Goal: Ask a question

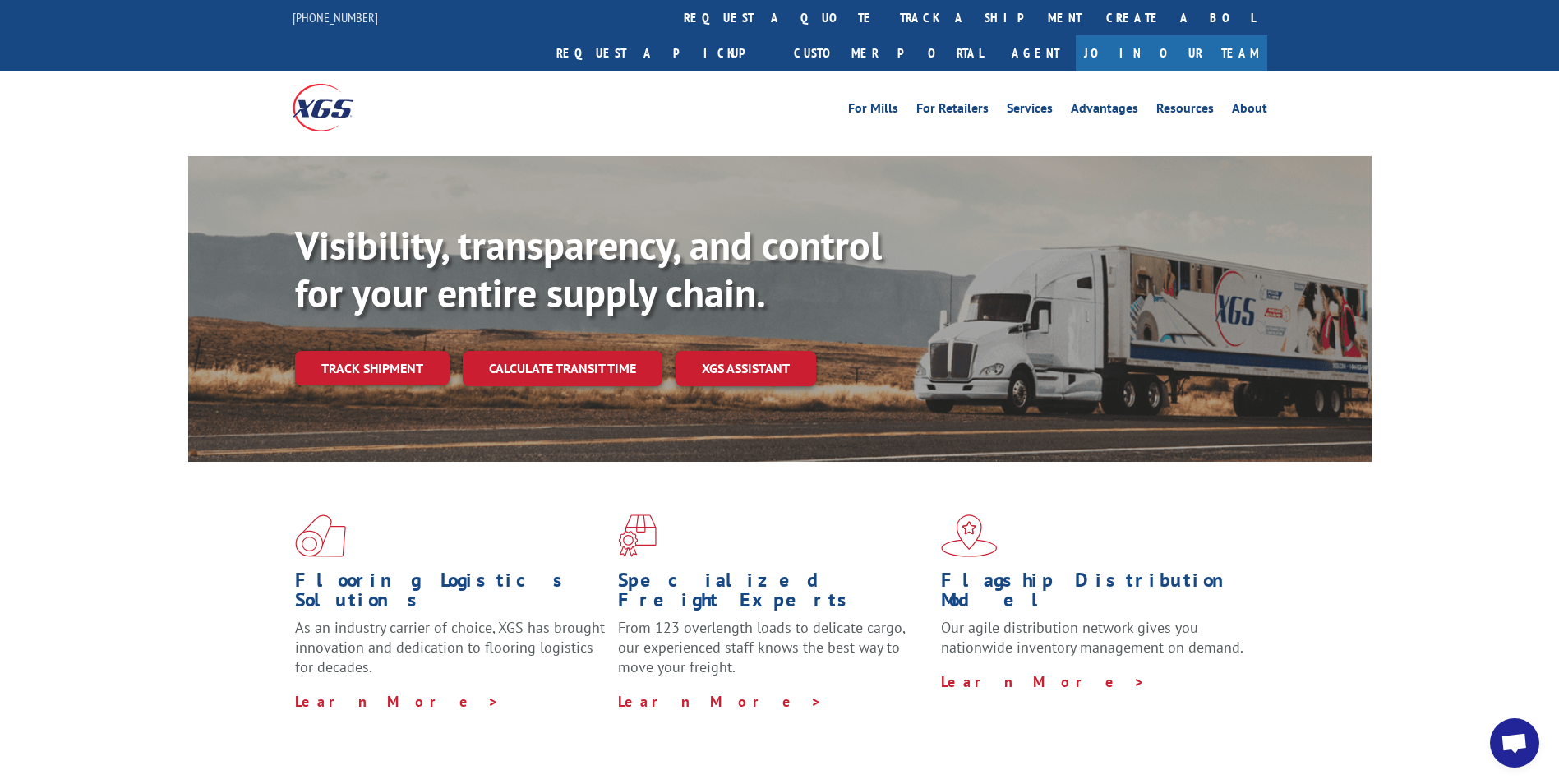
scroll to position [710, 0]
click at [1527, 744] on span "Open chat" at bounding box center [1513, 744] width 27 height 23
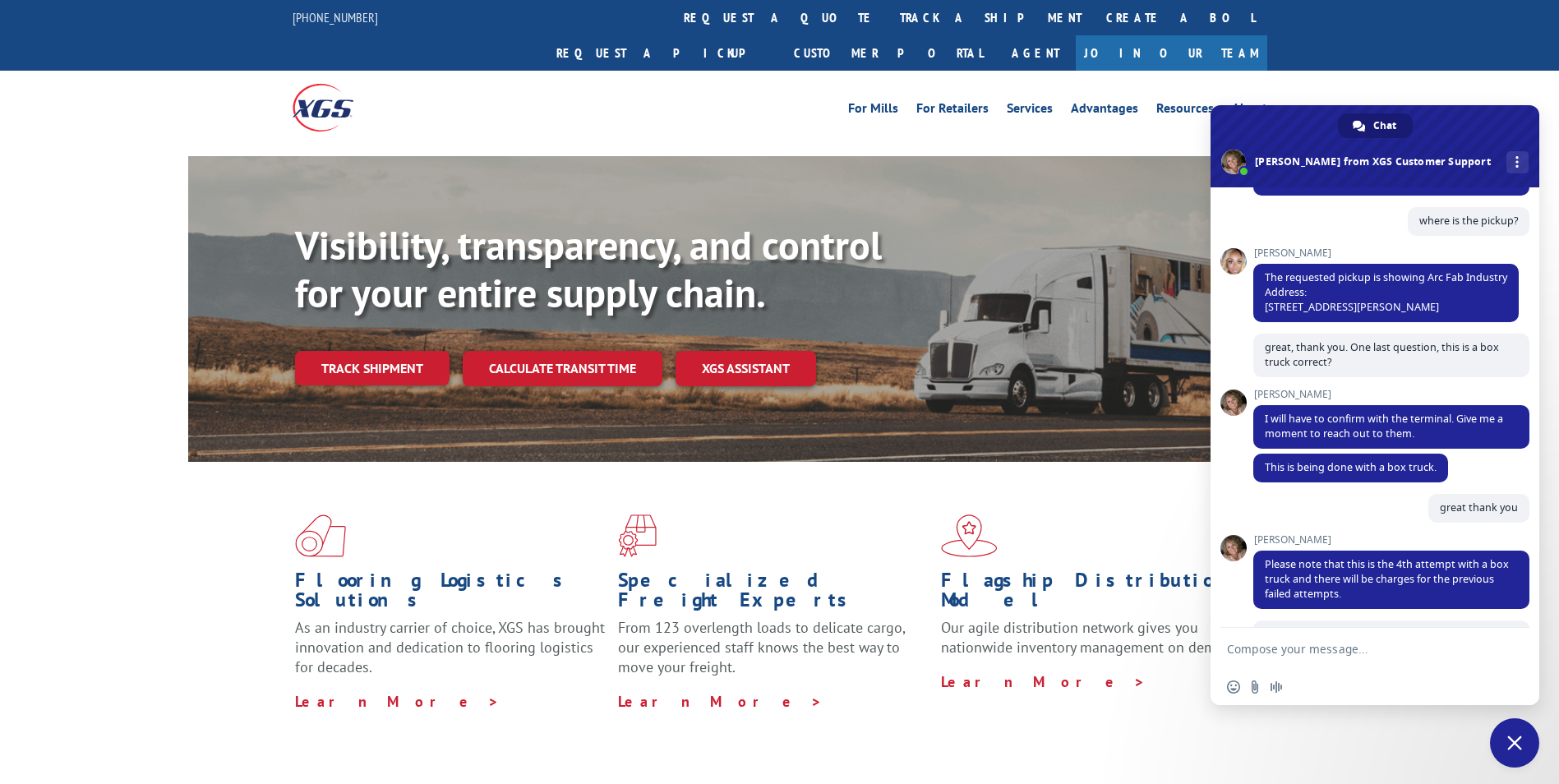
scroll to position [135, 0]
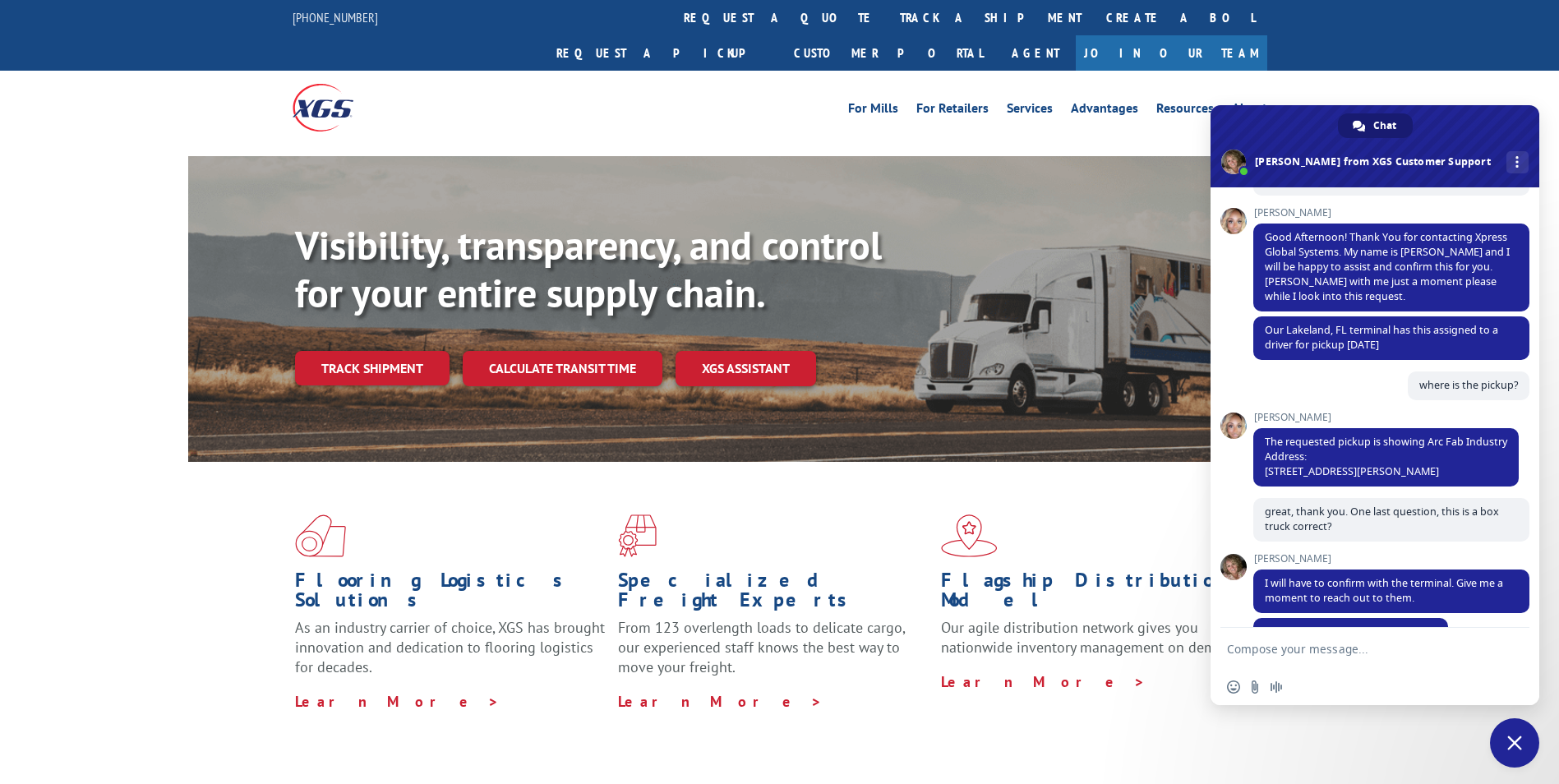
click at [369, 351] on link "Track shipment" at bounding box center [372, 368] width 155 height 35
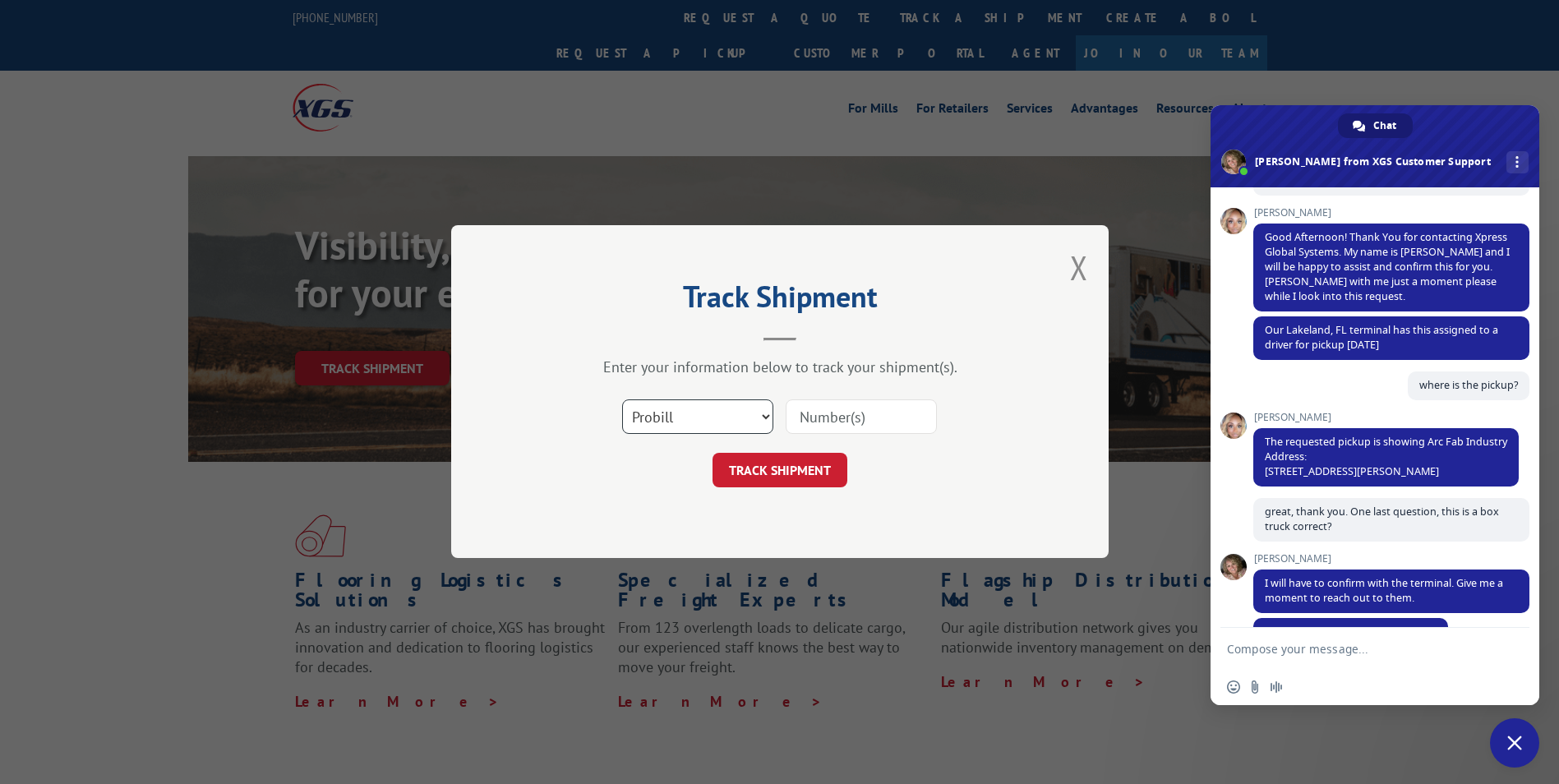
click at [757, 418] on select "Select category... Probill BOL PO" at bounding box center [697, 417] width 151 height 35
select select "bol"
click at [622, 400] on select "Select category... Probill BOL PO" at bounding box center [697, 417] width 151 height 35
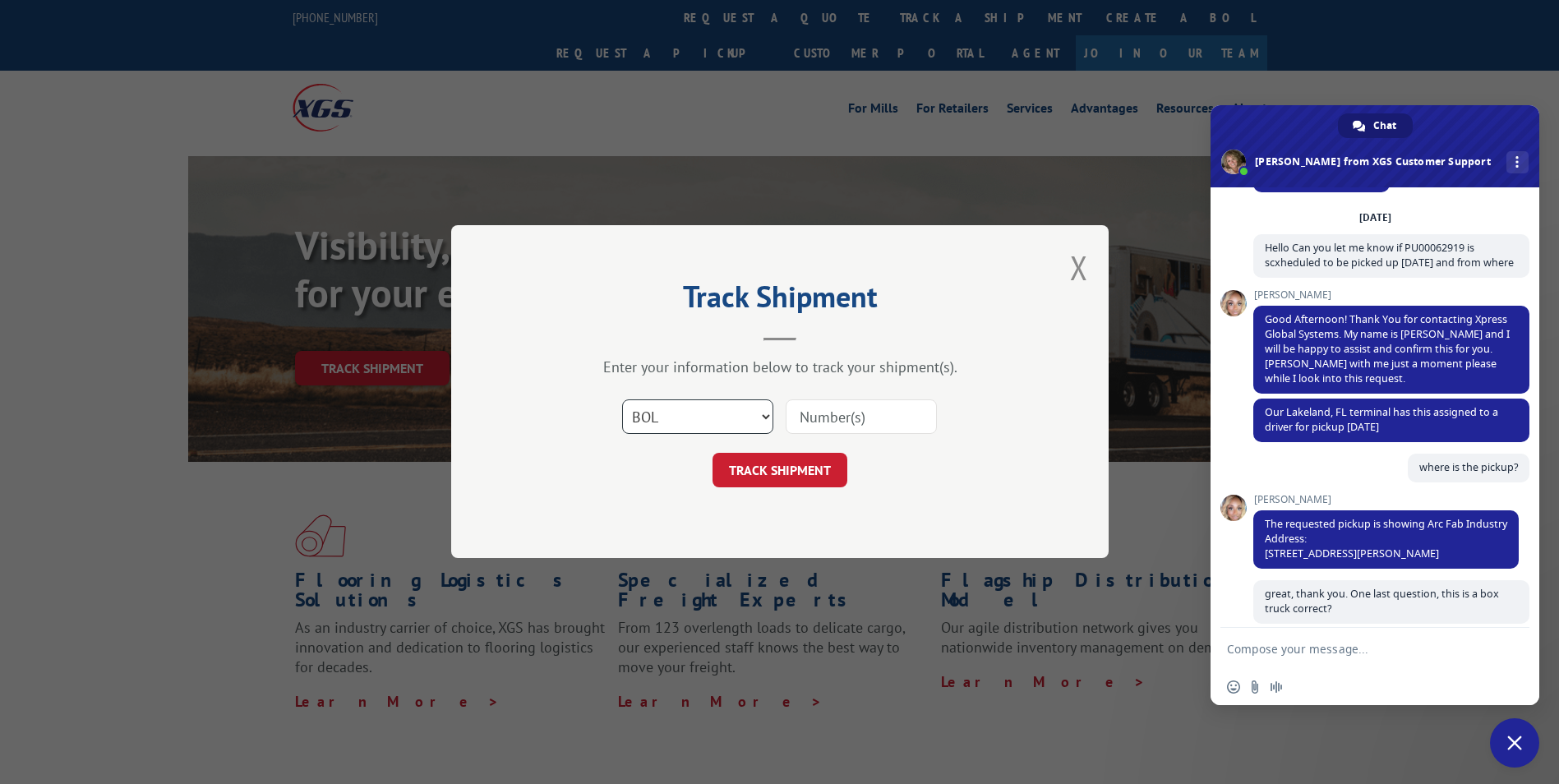
scroll to position [0, 0]
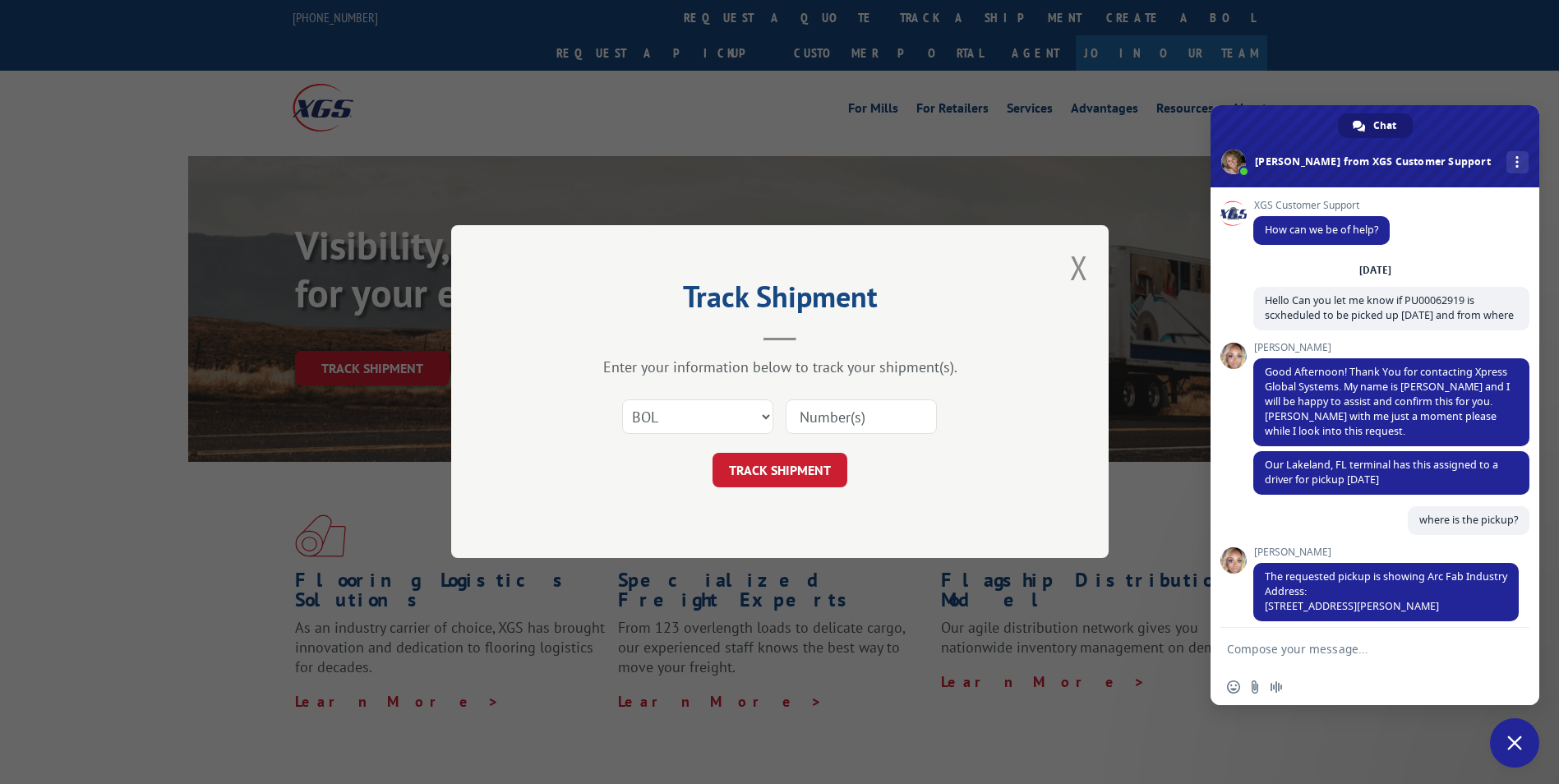
click at [831, 414] on input at bounding box center [860, 417] width 151 height 35
paste input "526053069"
type input "526053069"
click at [765, 471] on button "TRACK SHIPMENT" at bounding box center [780, 471] width 135 height 35
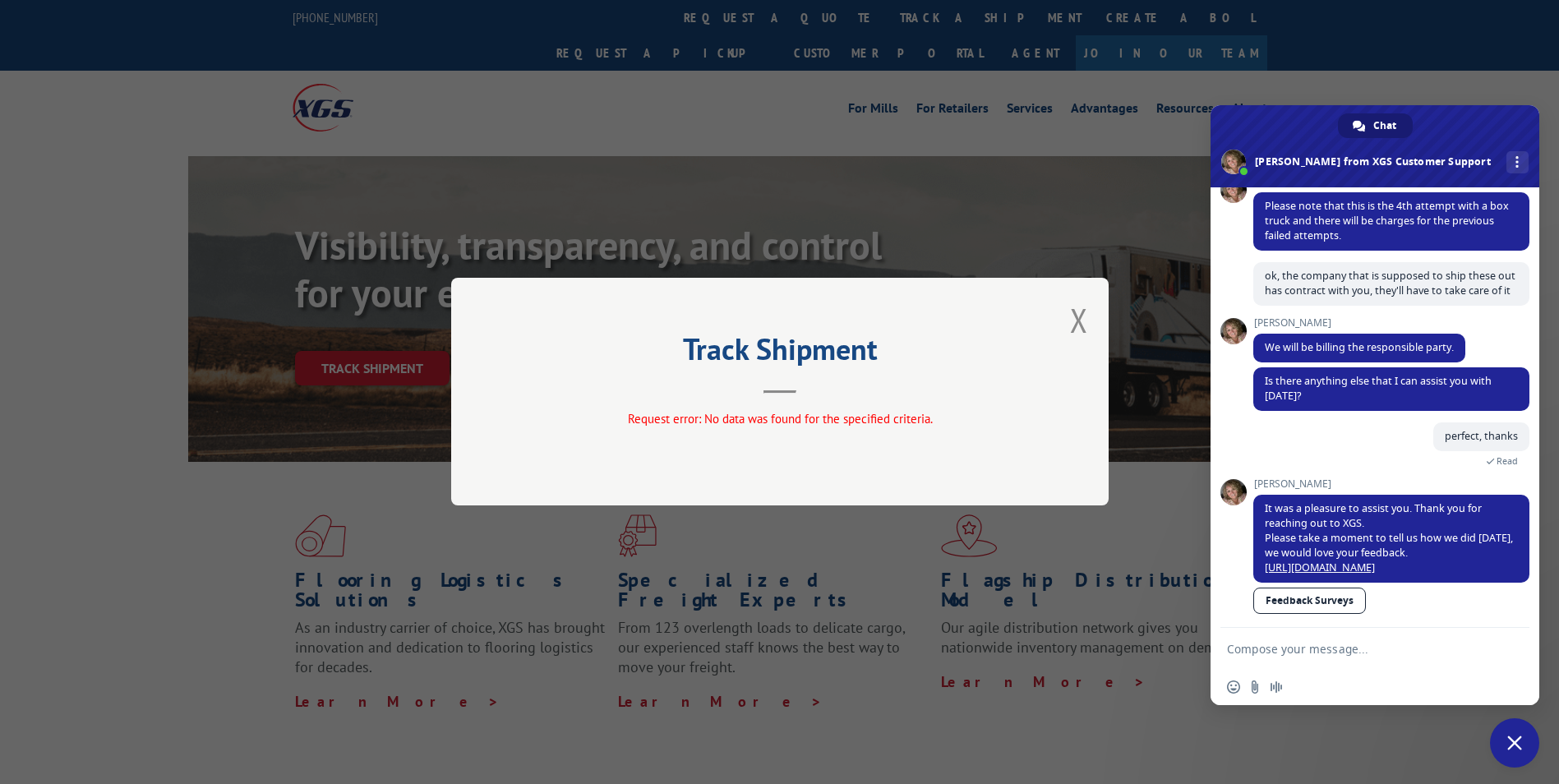
scroll to position [710, 0]
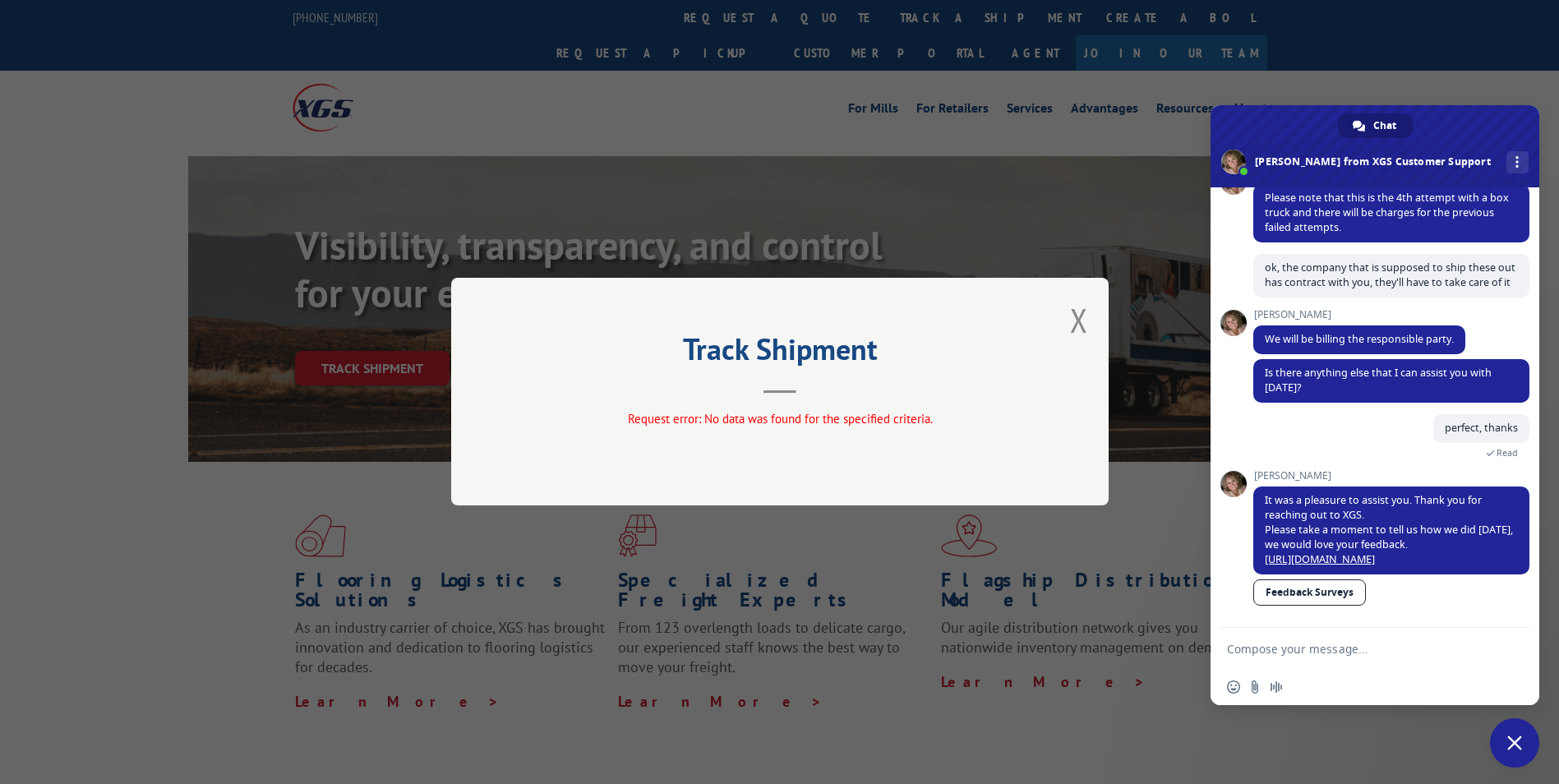
click at [1079, 323] on button "Close modal" at bounding box center [1079, 319] width 18 height 43
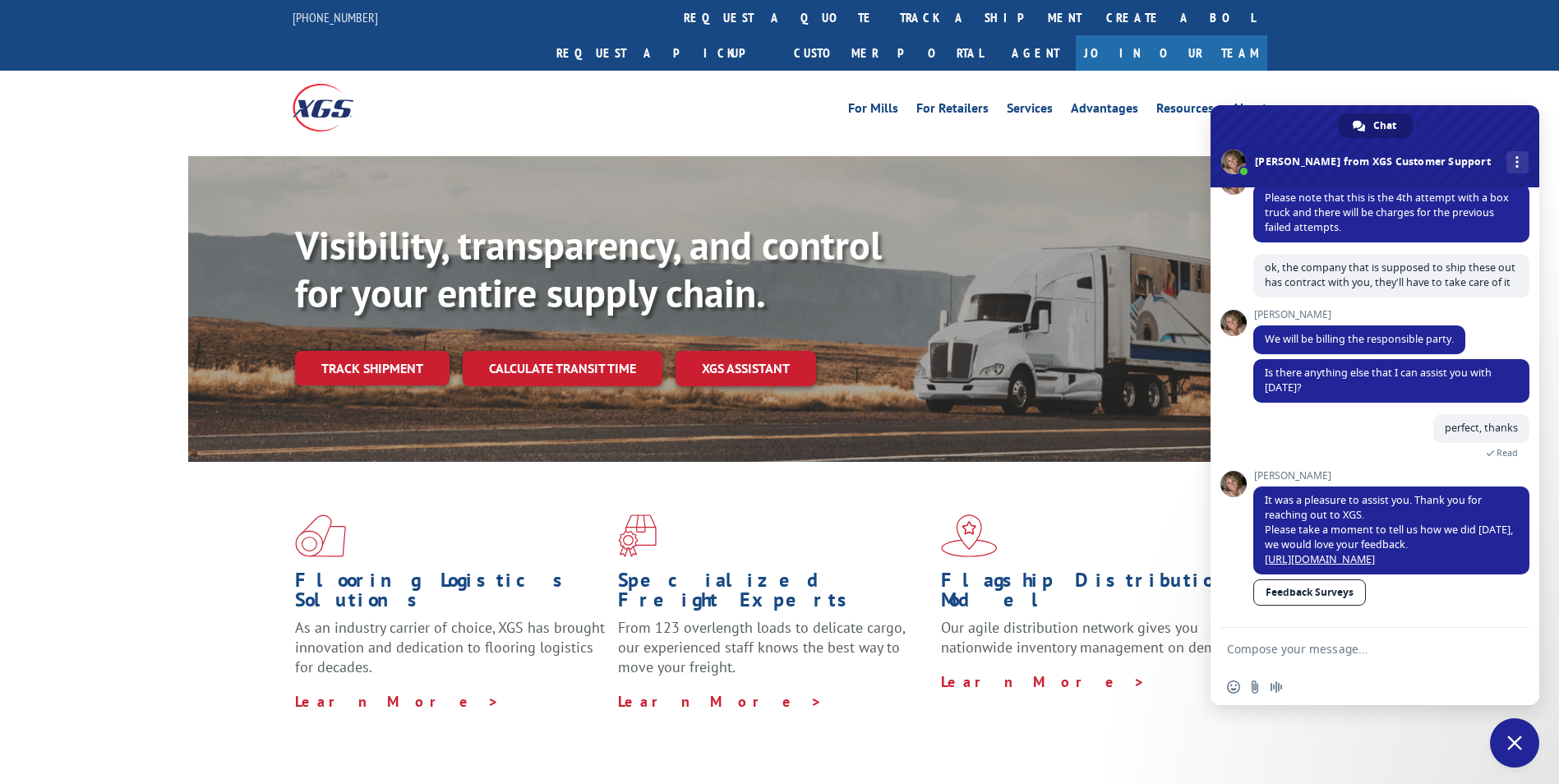
click at [390, 351] on link "Track shipment" at bounding box center [372, 368] width 155 height 35
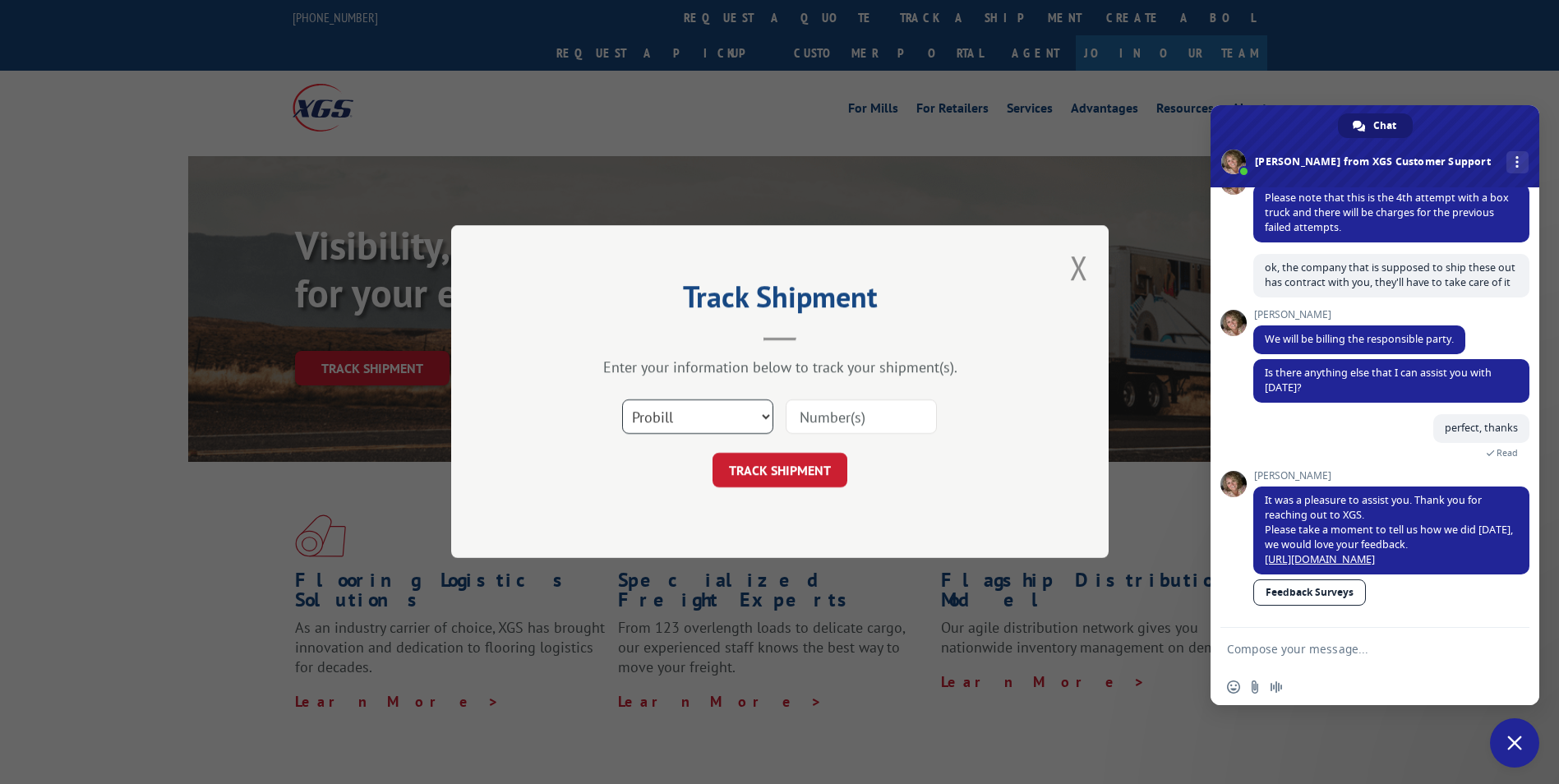
click at [764, 414] on select "Select category... Probill BOL PO" at bounding box center [697, 417] width 151 height 35
select select "bol"
click at [622, 400] on select "Select category... Probill BOL PO" at bounding box center [697, 417] width 151 height 35
click at [865, 414] on input at bounding box center [860, 417] width 151 height 35
type input "PU00062919"
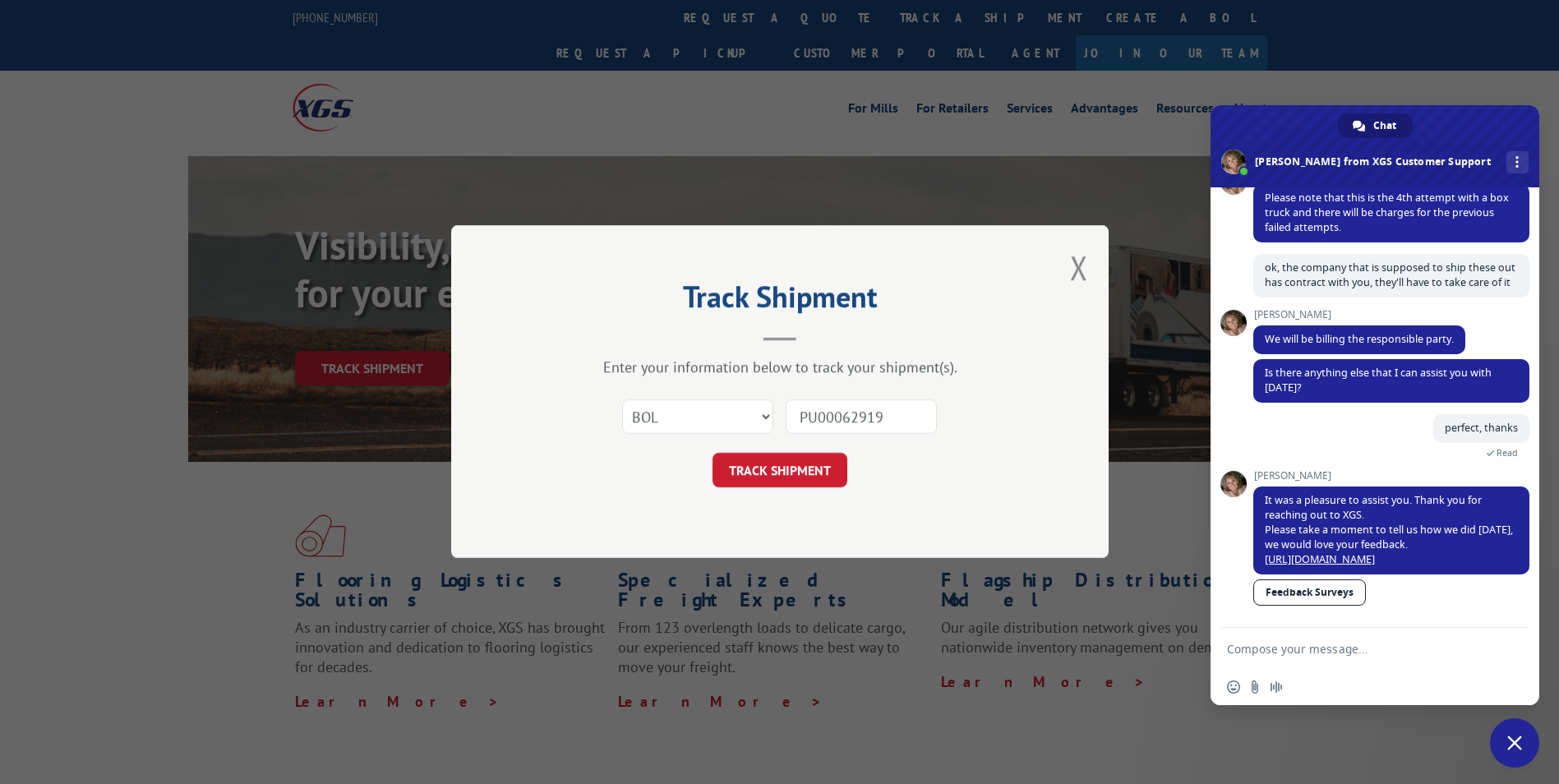
click at [785, 465] on button "TRACK SHIPMENT" at bounding box center [780, 471] width 135 height 35
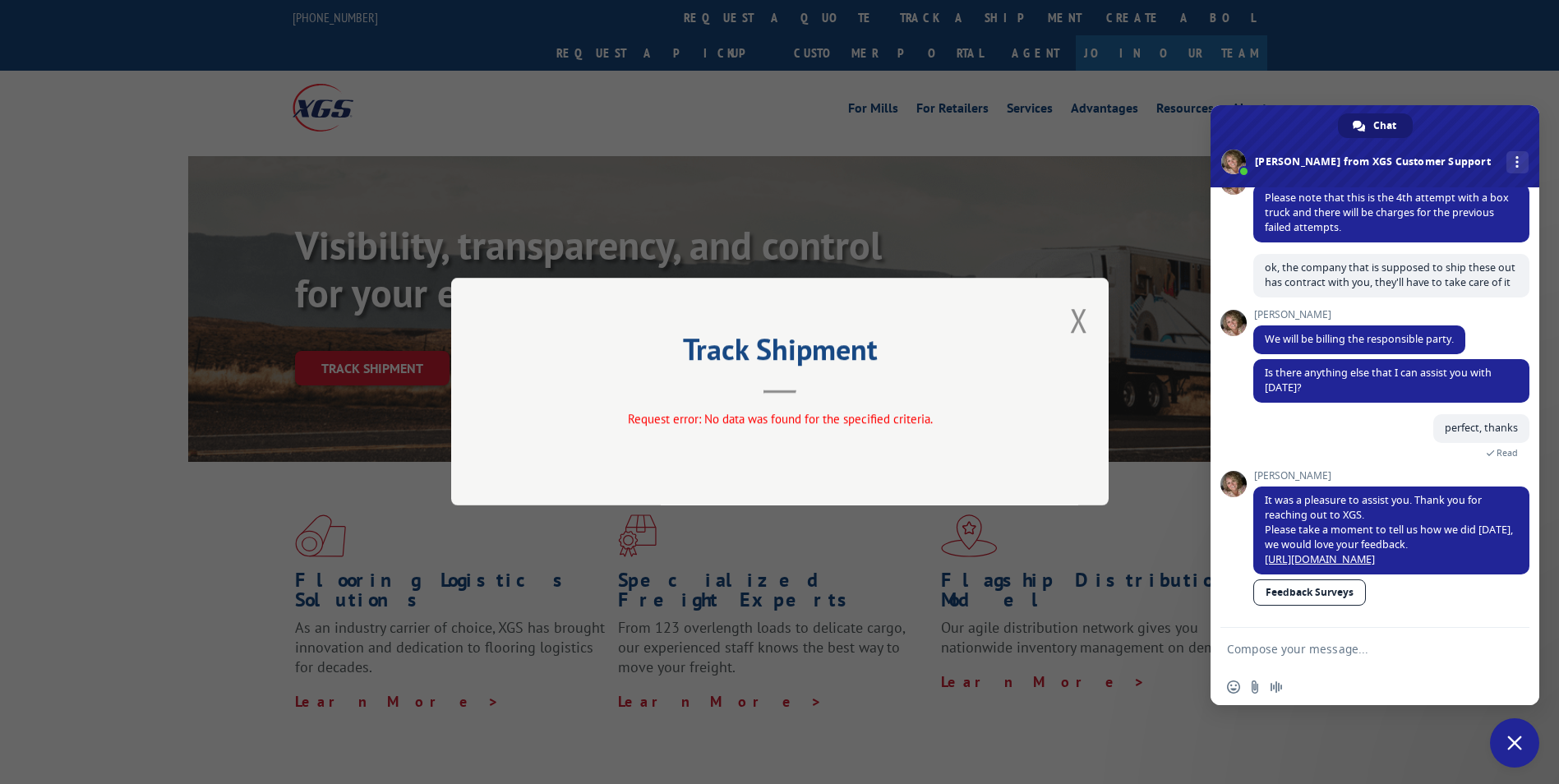
click at [1078, 331] on button "Close modal" at bounding box center [1079, 319] width 18 height 43
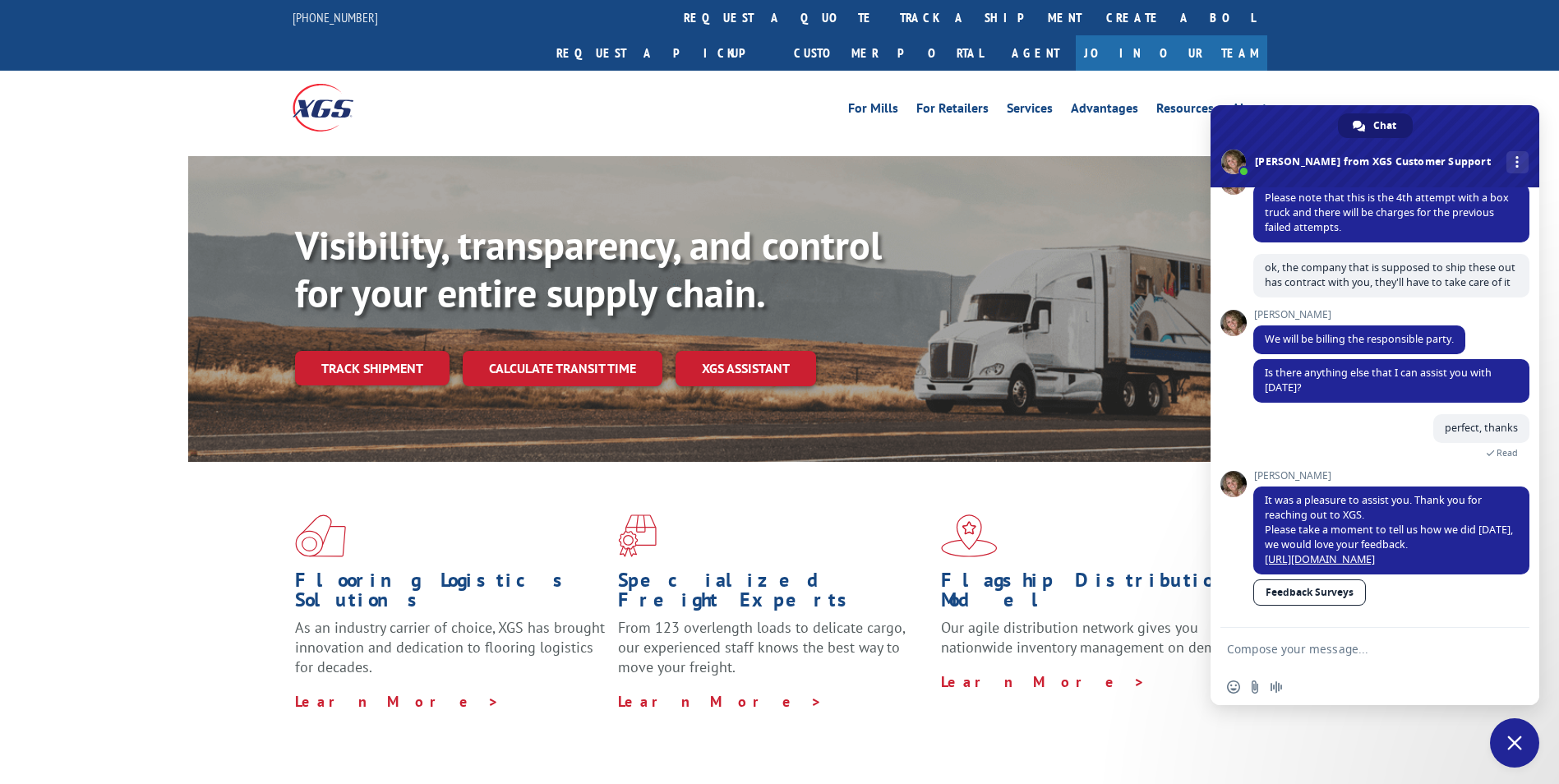
click at [397, 351] on link "Track shipment" at bounding box center [372, 368] width 155 height 35
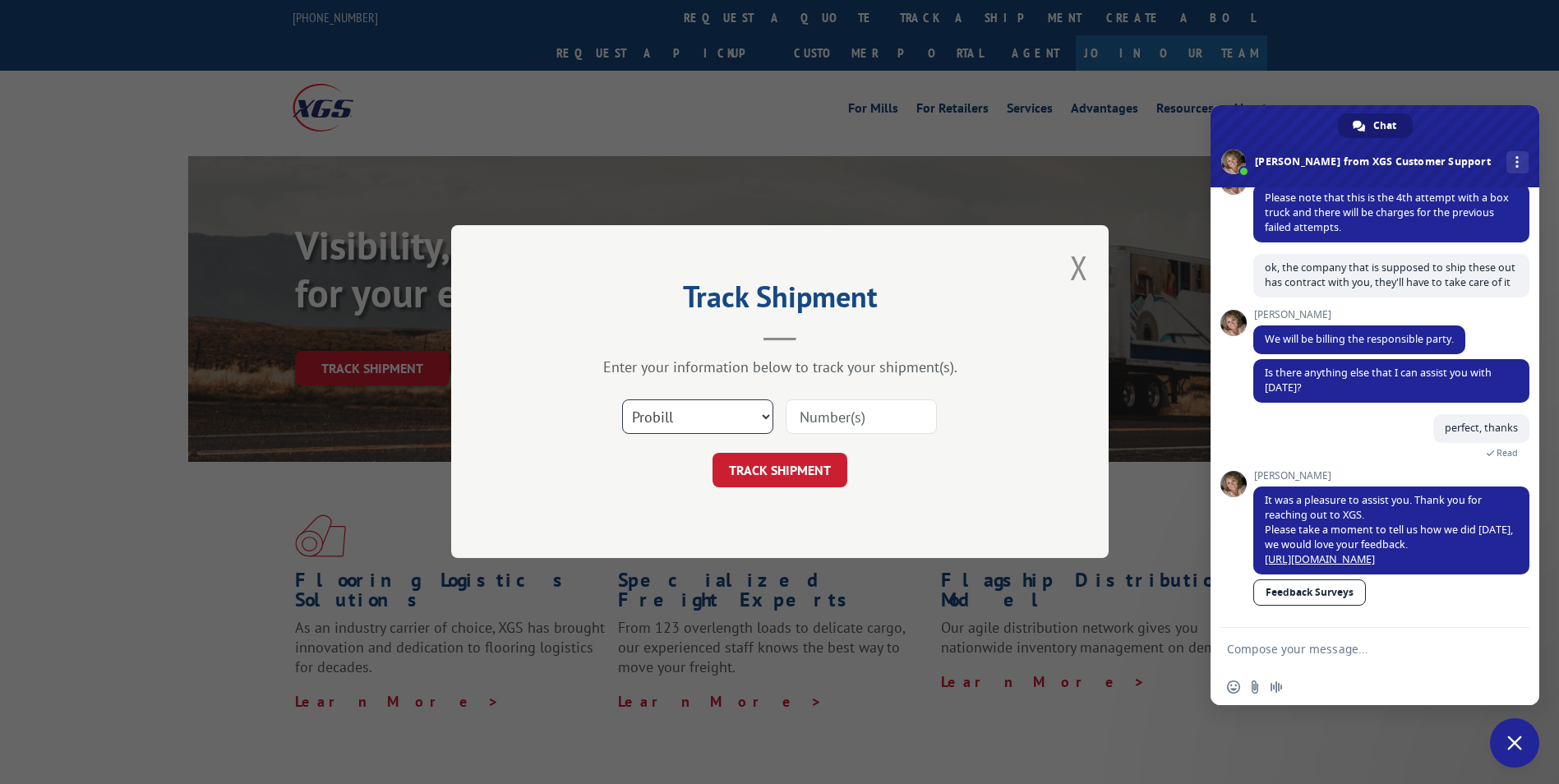
click at [708, 414] on select "Select category... Probill BOL PO" at bounding box center [697, 417] width 151 height 35
click at [832, 420] on input at bounding box center [860, 417] width 151 height 35
type input "PU00062919"
click at [802, 470] on button "TRACK SHIPMENT" at bounding box center [780, 471] width 135 height 35
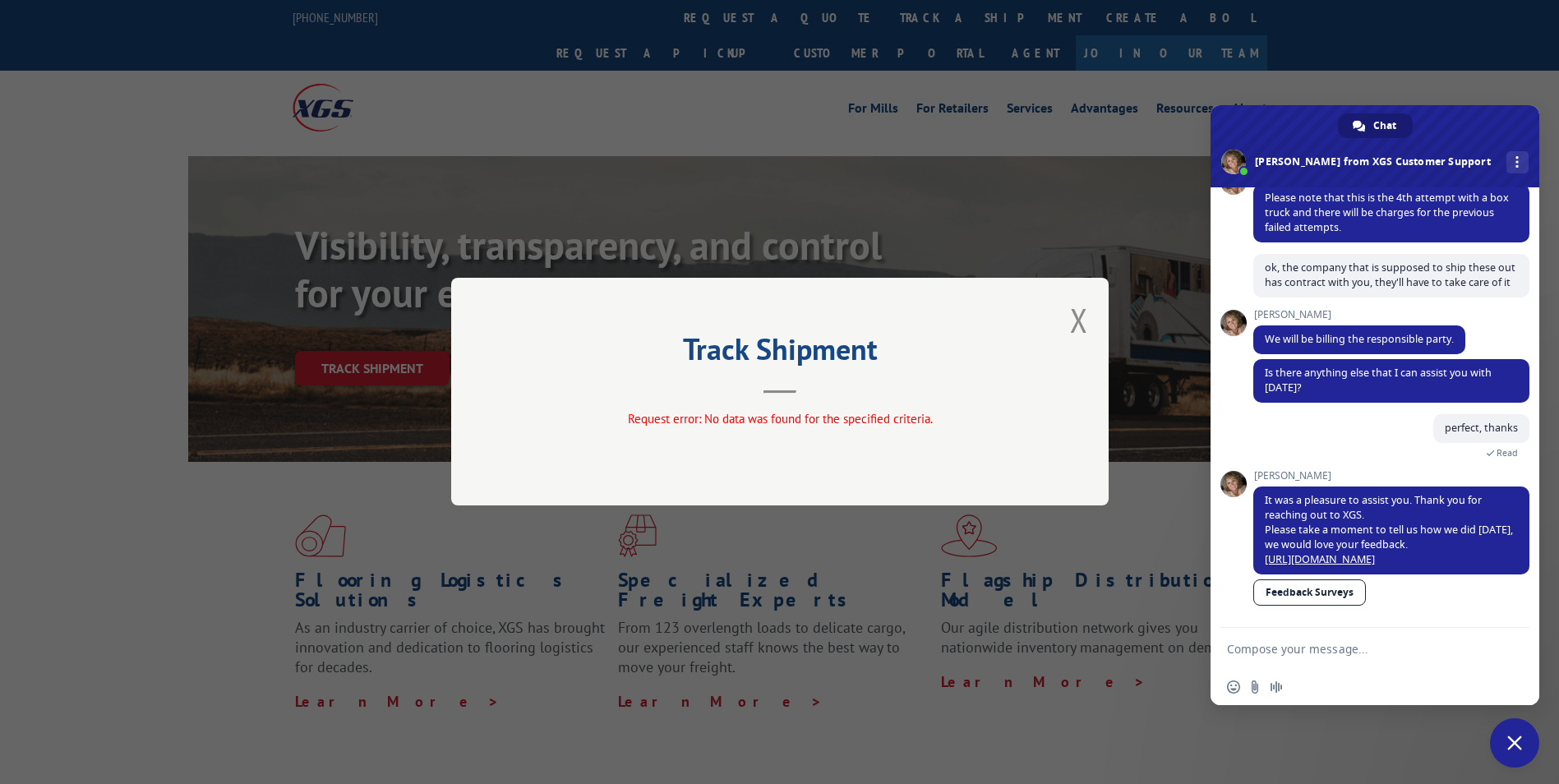
click at [1094, 321] on div "Track Shipment Request error: No data was found for the specified criteria." at bounding box center [779, 392] width 657 height 228
drag, startPoint x: 1072, startPoint y: 326, endPoint x: 836, endPoint y: 332, distance: 236.1
click at [1064, 327] on div "Track Shipment Request error: No data was found for the specified criteria." at bounding box center [779, 392] width 657 height 228
click at [380, 327] on div "Track Shipment Request error: No data was found for the specified criteria." at bounding box center [779, 392] width 1559 height 784
drag, startPoint x: 1080, startPoint y: 317, endPoint x: 1049, endPoint y: 322, distance: 31.4
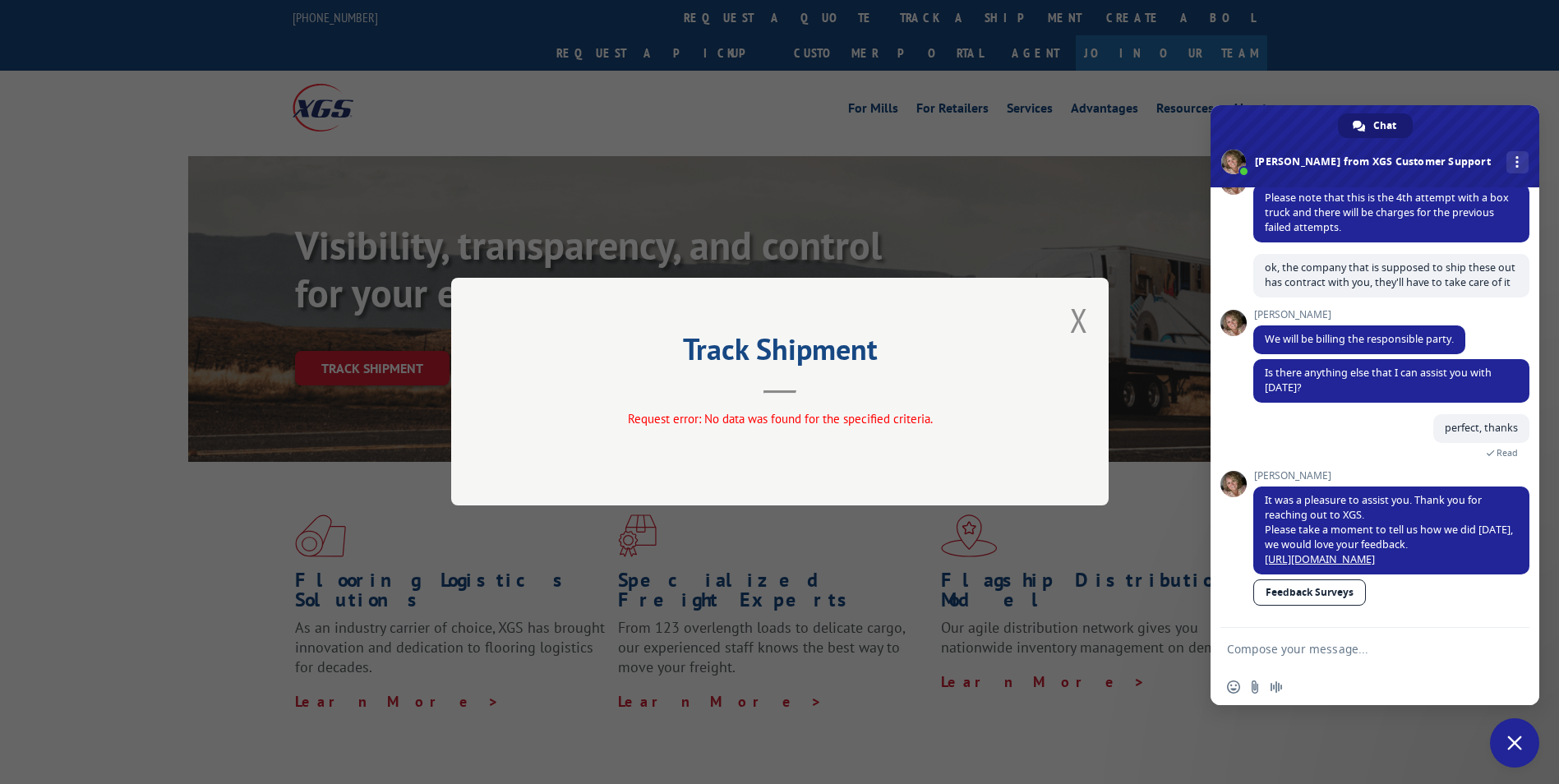
click at [1075, 317] on button "Close modal" at bounding box center [1079, 319] width 18 height 43
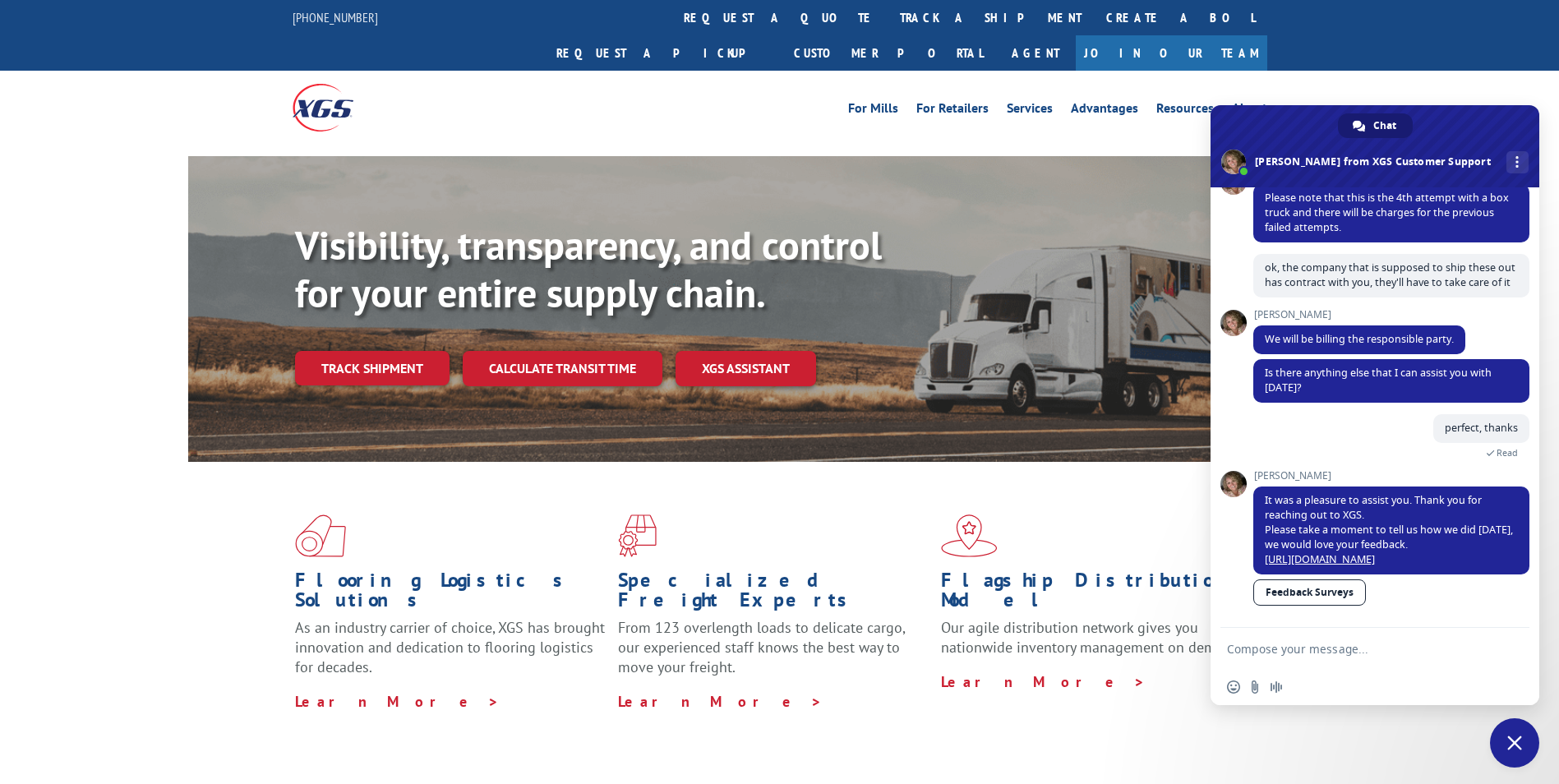
click at [409, 351] on link "Track shipment" at bounding box center [372, 368] width 155 height 35
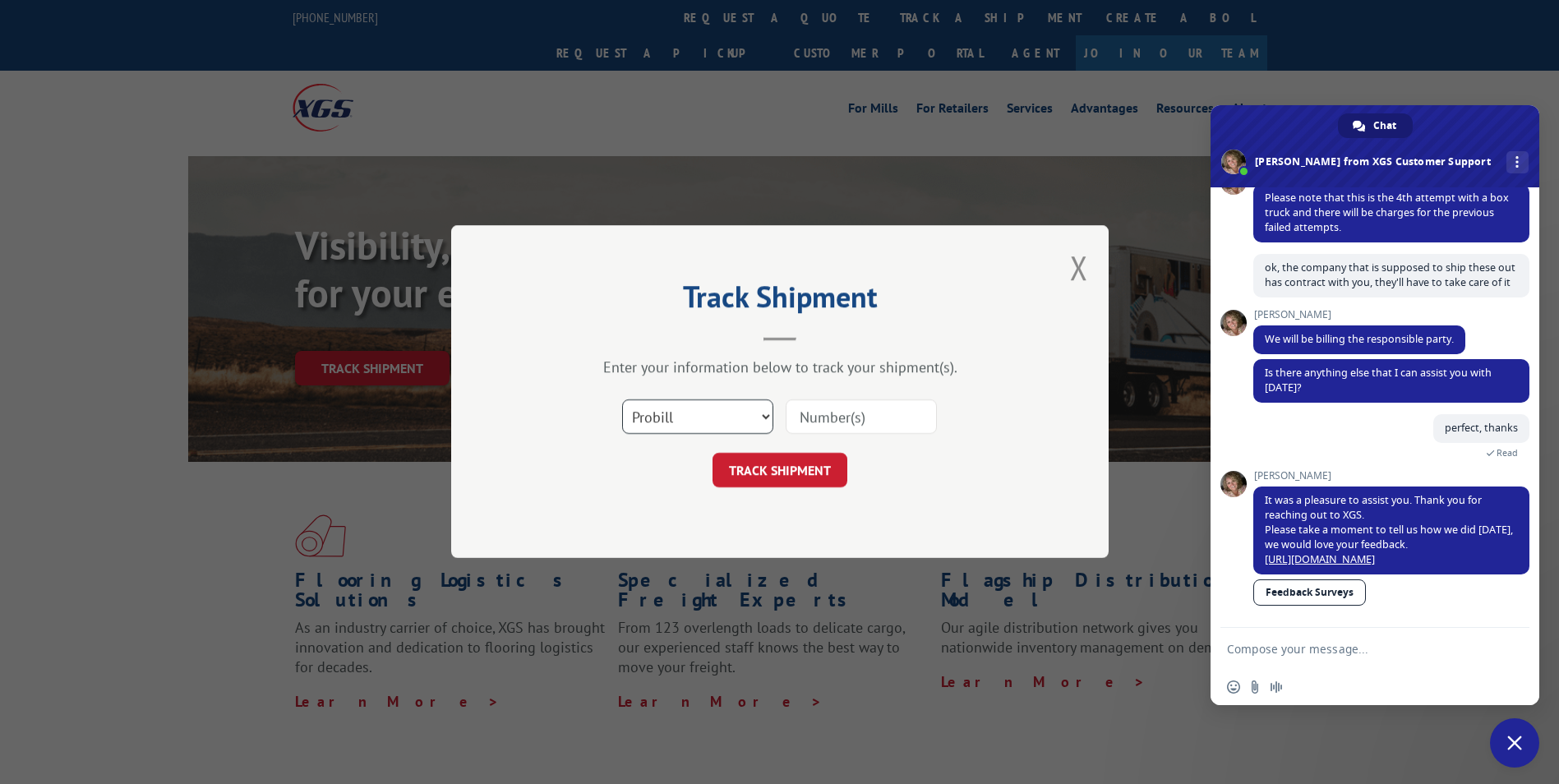
click at [718, 418] on select "Select category... Probill BOL PO" at bounding box center [697, 417] width 151 height 35
select select "po"
click at [622, 400] on select "Select category... Probill BOL PO" at bounding box center [697, 417] width 151 height 35
click at [824, 416] on input at bounding box center [860, 417] width 151 height 35
type input "PU00062919"
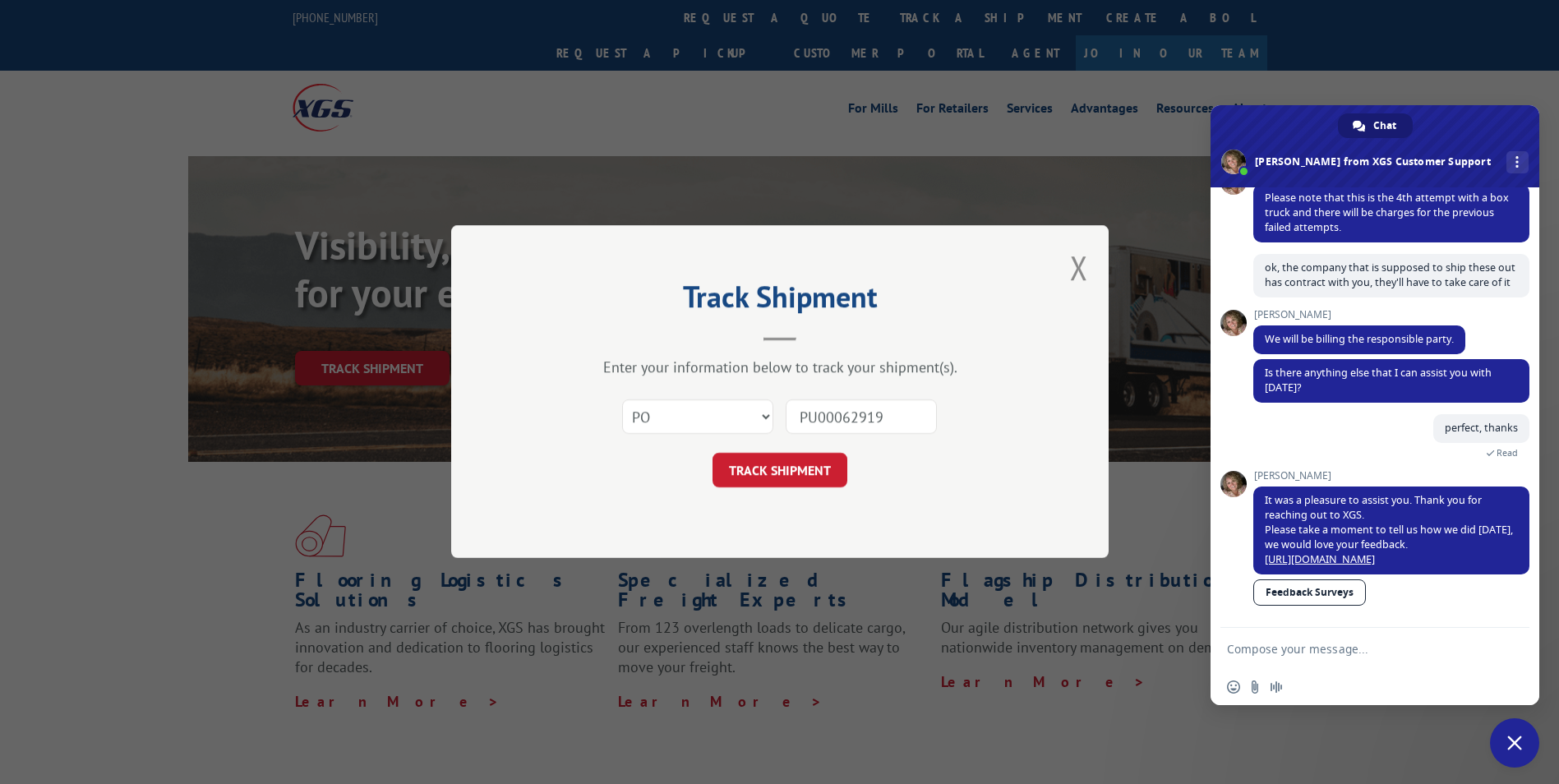
click at [763, 465] on button "TRACK SHIPMENT" at bounding box center [780, 471] width 135 height 35
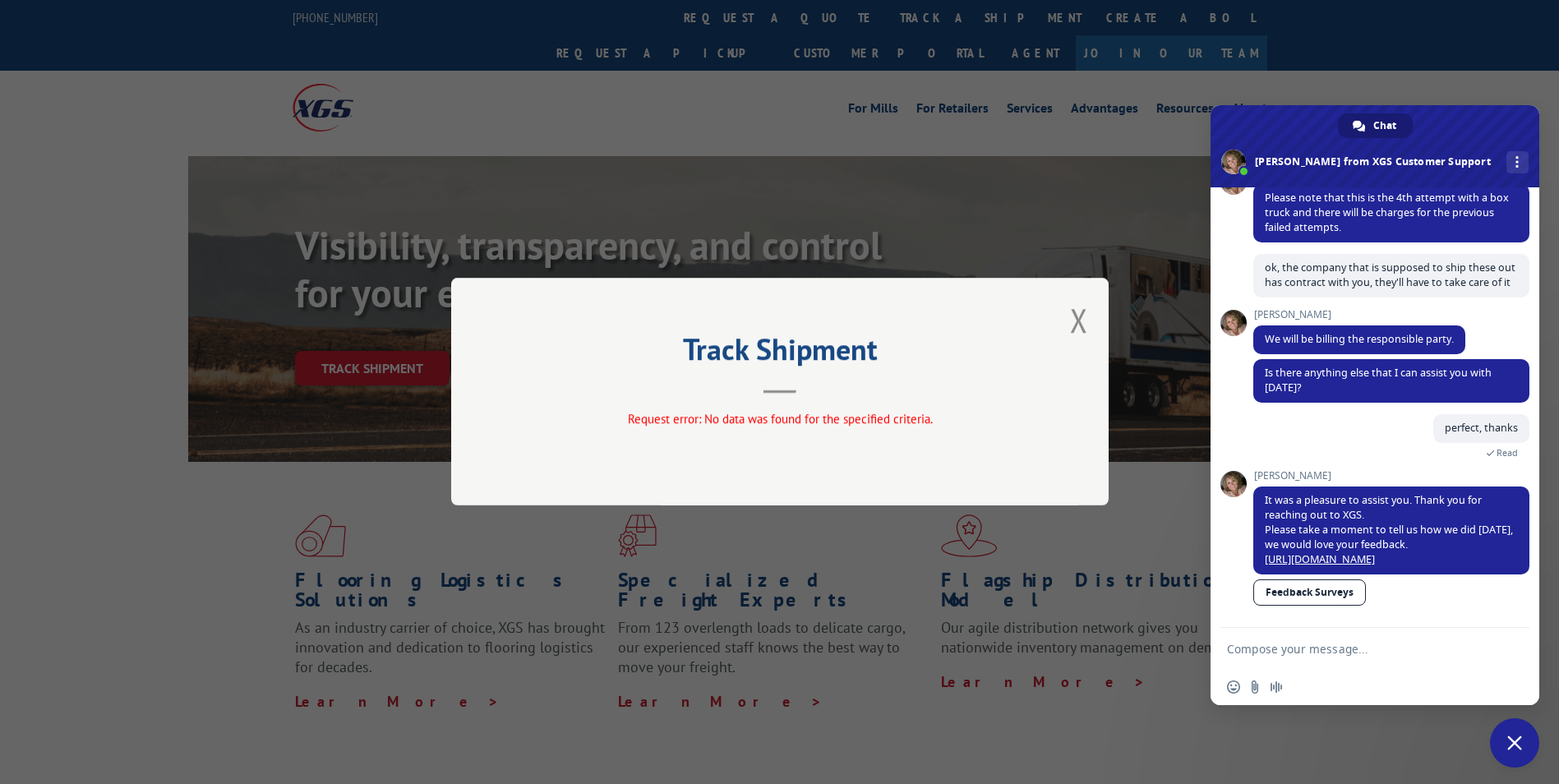
click at [1078, 322] on button "Close modal" at bounding box center [1079, 319] width 18 height 43
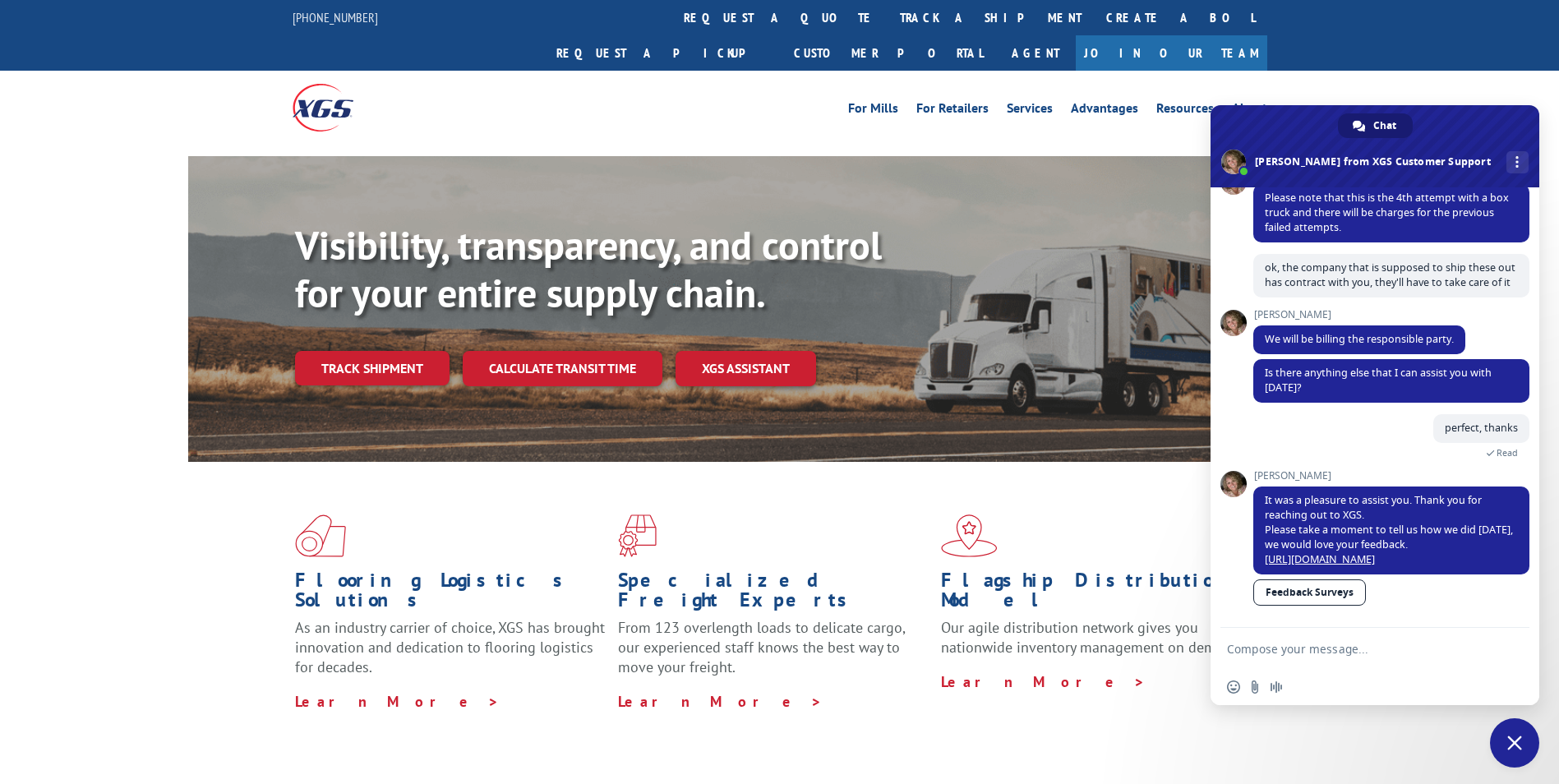
click at [363, 351] on link "Track shipment" at bounding box center [372, 368] width 155 height 35
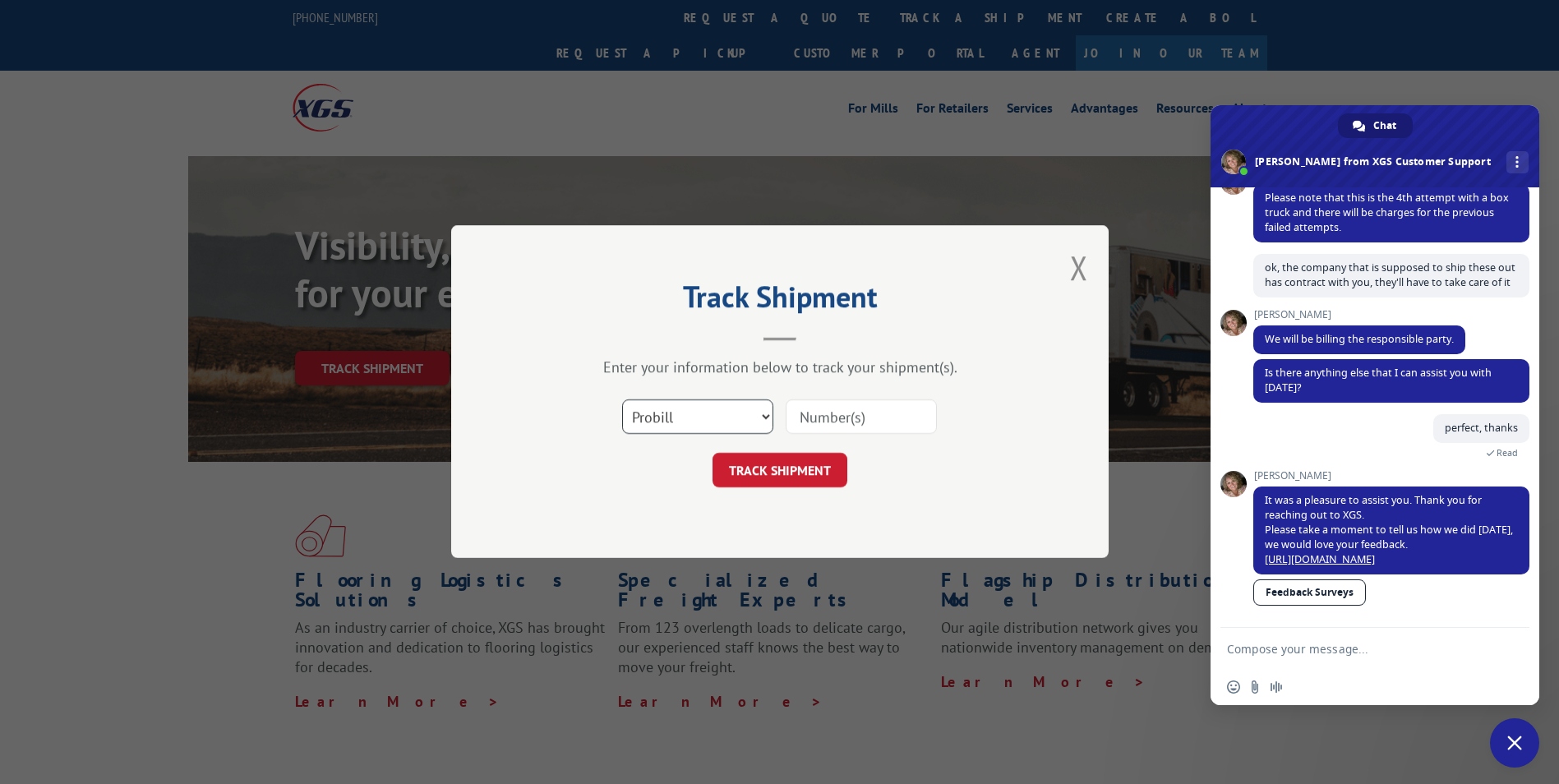
drag, startPoint x: 744, startPoint y: 414, endPoint x: 726, endPoint y: 429, distance: 23.4
click at [744, 414] on select "Select category... Probill BOL PO" at bounding box center [697, 417] width 151 height 35
select select "bol"
click at [622, 400] on select "Select category... Probill BOL PO" at bounding box center [697, 417] width 151 height 35
click at [847, 412] on input at bounding box center [860, 417] width 151 height 35
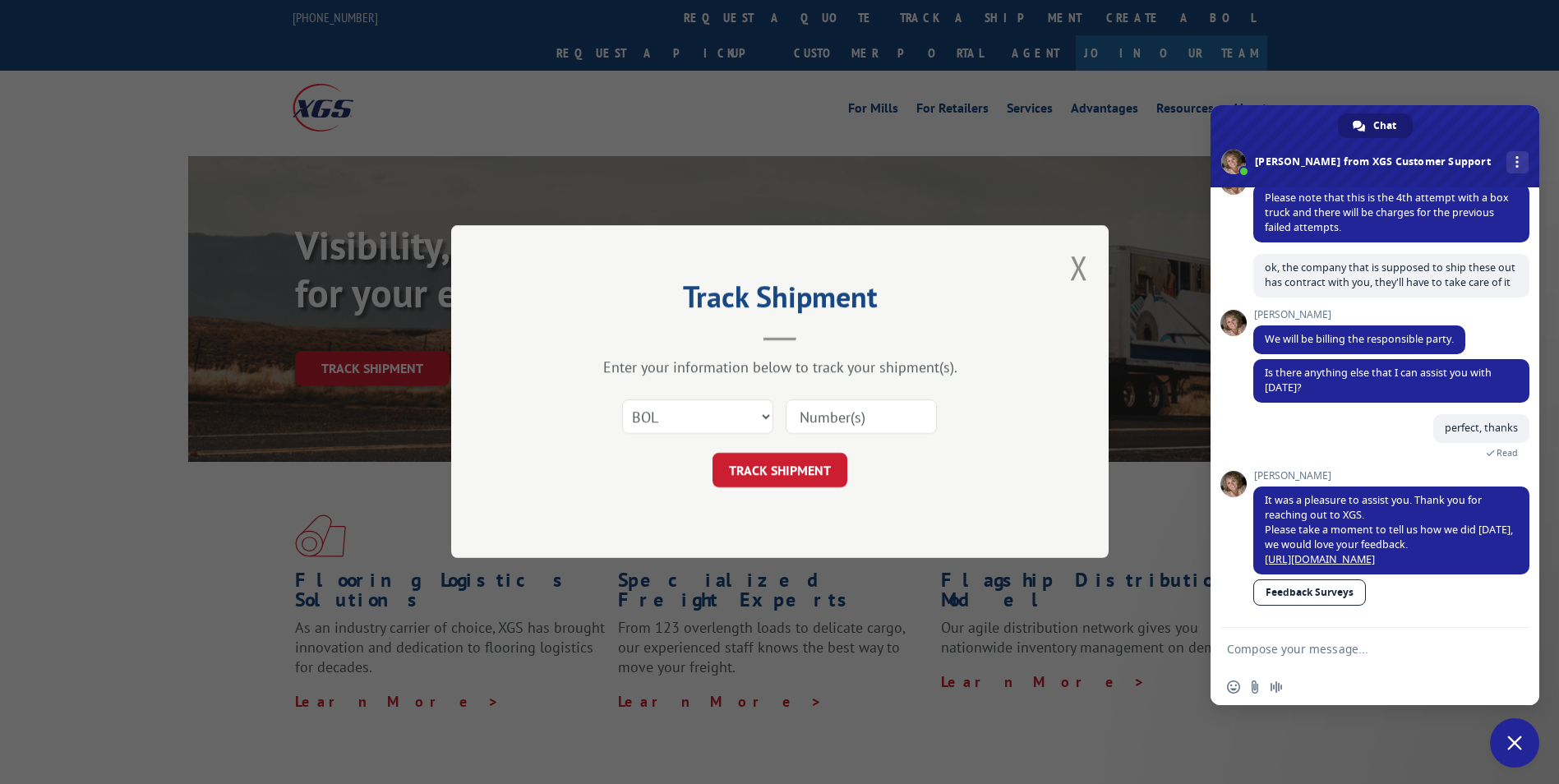
paste input "526053069"
type input "526053069"
click at [790, 474] on button "TRACK SHIPMENT" at bounding box center [780, 471] width 135 height 35
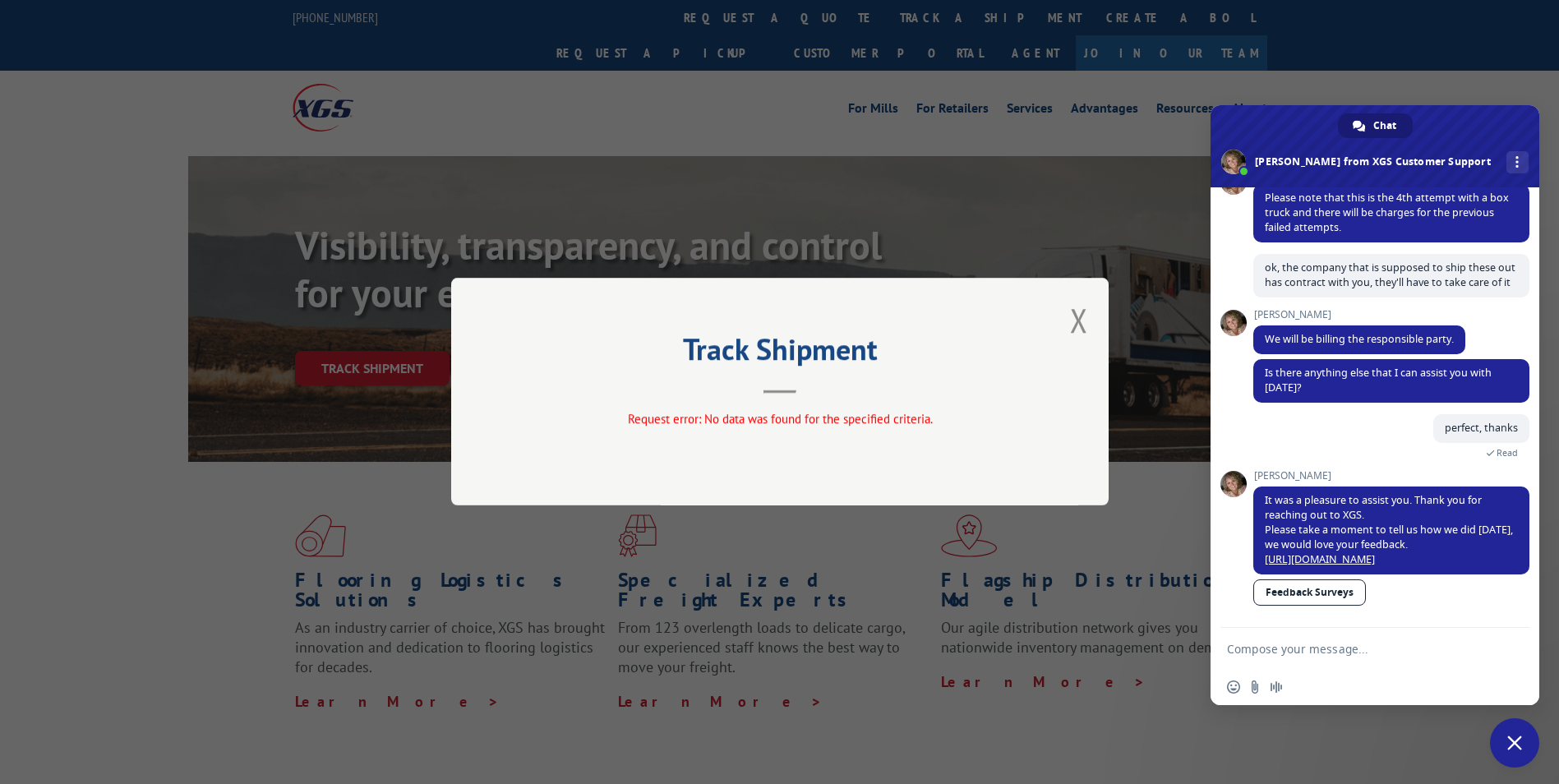
click at [1088, 321] on div "Track Shipment Request error: No data was found for the specified criteria." at bounding box center [779, 392] width 657 height 228
click at [1068, 329] on div "Track Shipment Request error: No data was found for the specified criteria." at bounding box center [779, 392] width 657 height 228
click at [1084, 319] on button "Close modal" at bounding box center [1079, 319] width 18 height 43
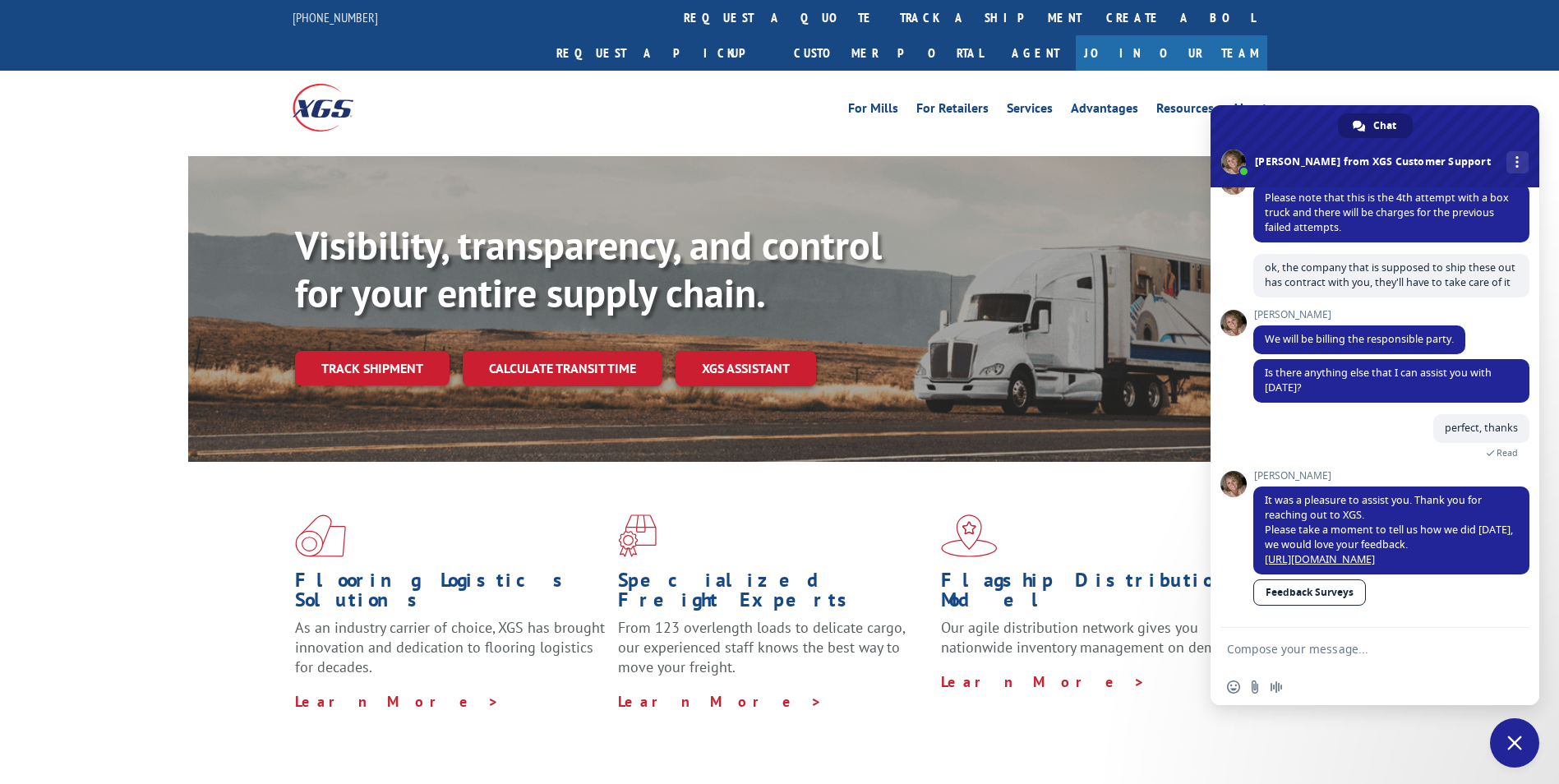
click at [1327, 645] on textarea "Compose your message..." at bounding box center [1356, 648] width 260 height 15
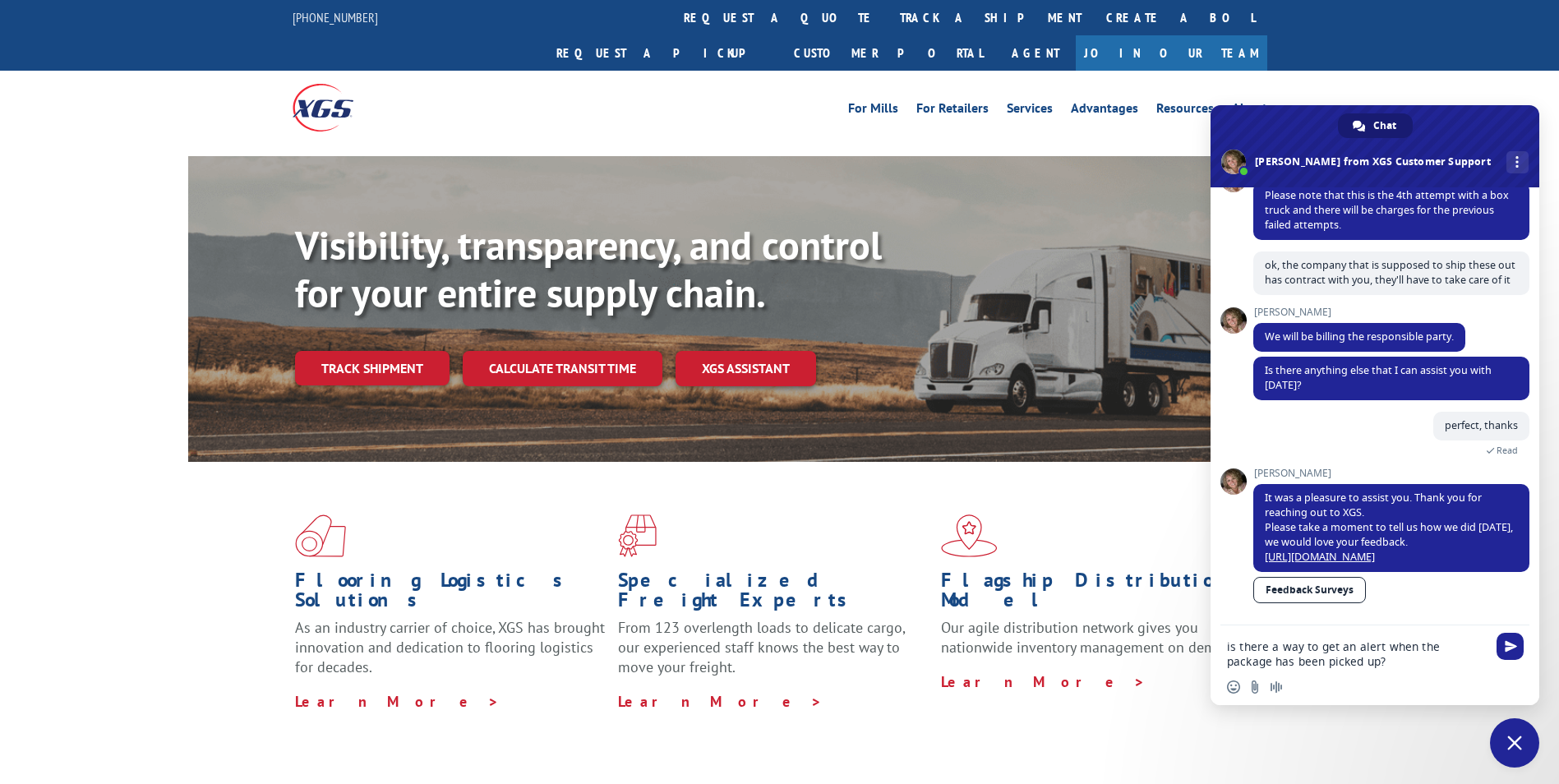
type textarea "is there a way to get an alert when the package has been picked up?"
click at [1500, 640] on span "Send" at bounding box center [1509, 646] width 27 height 27
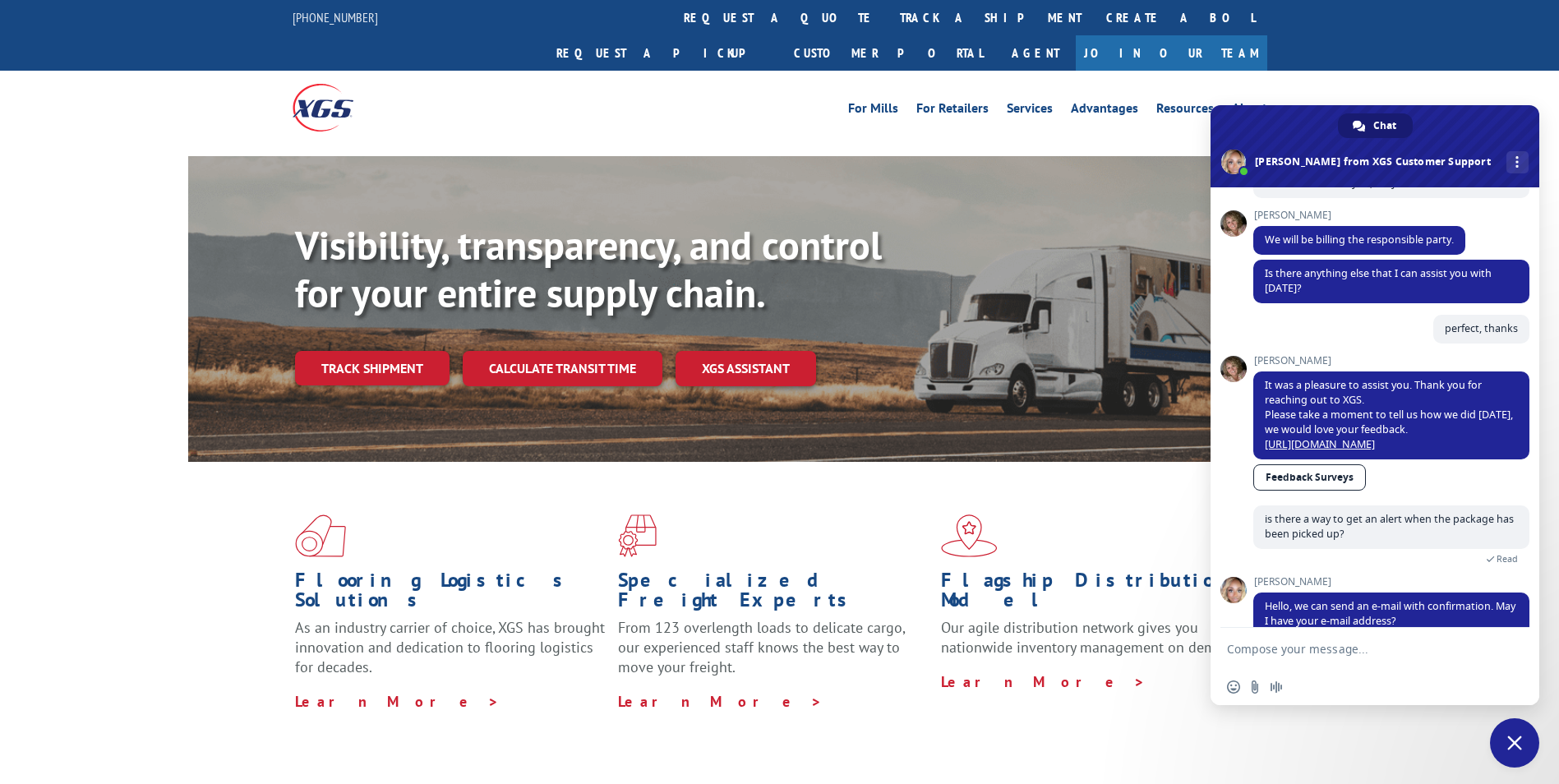
scroll to position [836, 0]
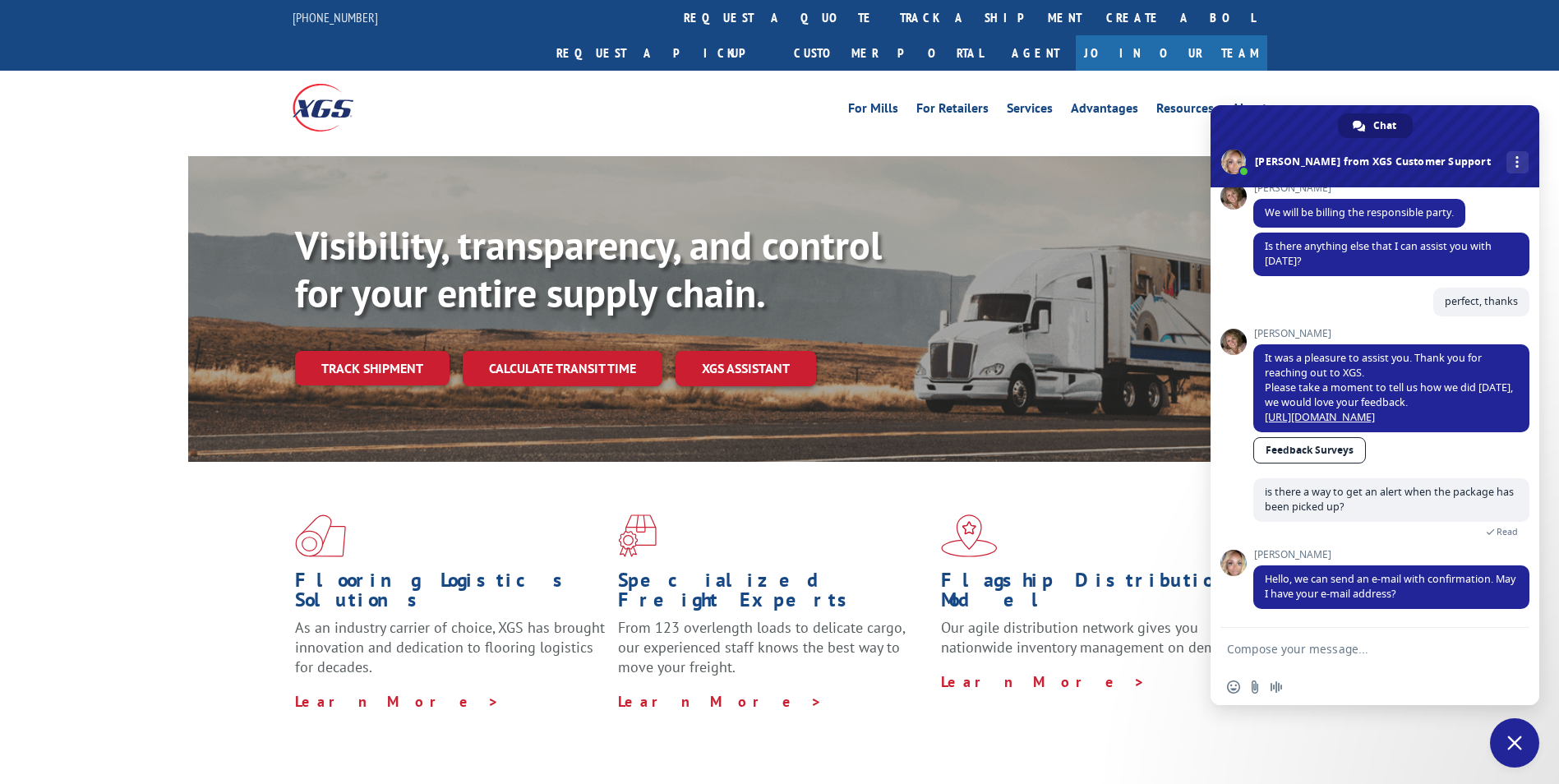
click at [1353, 653] on textarea "Compose your message..." at bounding box center [1356, 648] width 260 height 15
type textarea "[EMAIL_ADDRESS][DOMAIN_NAME]"
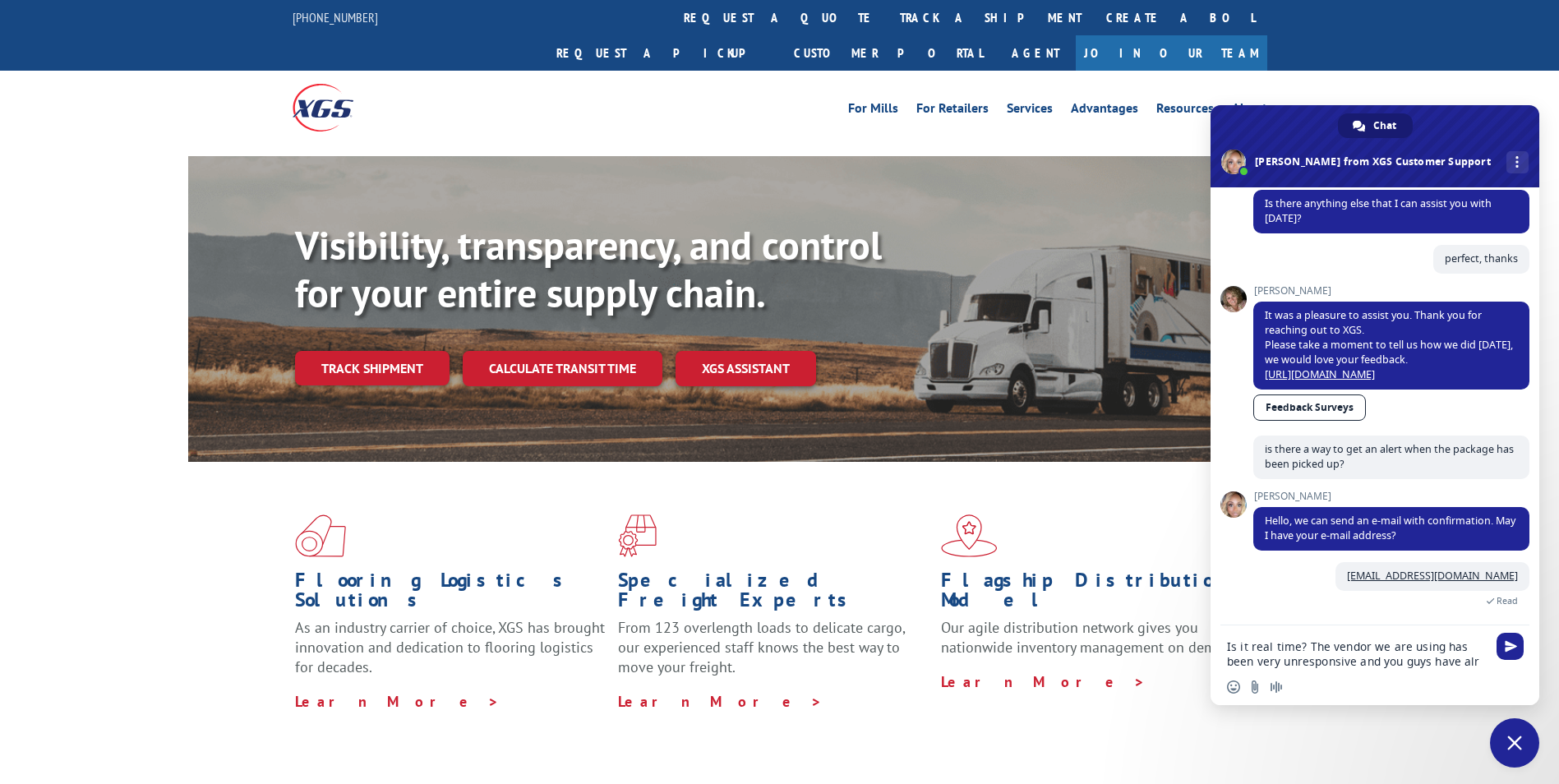
scroll to position [894, 0]
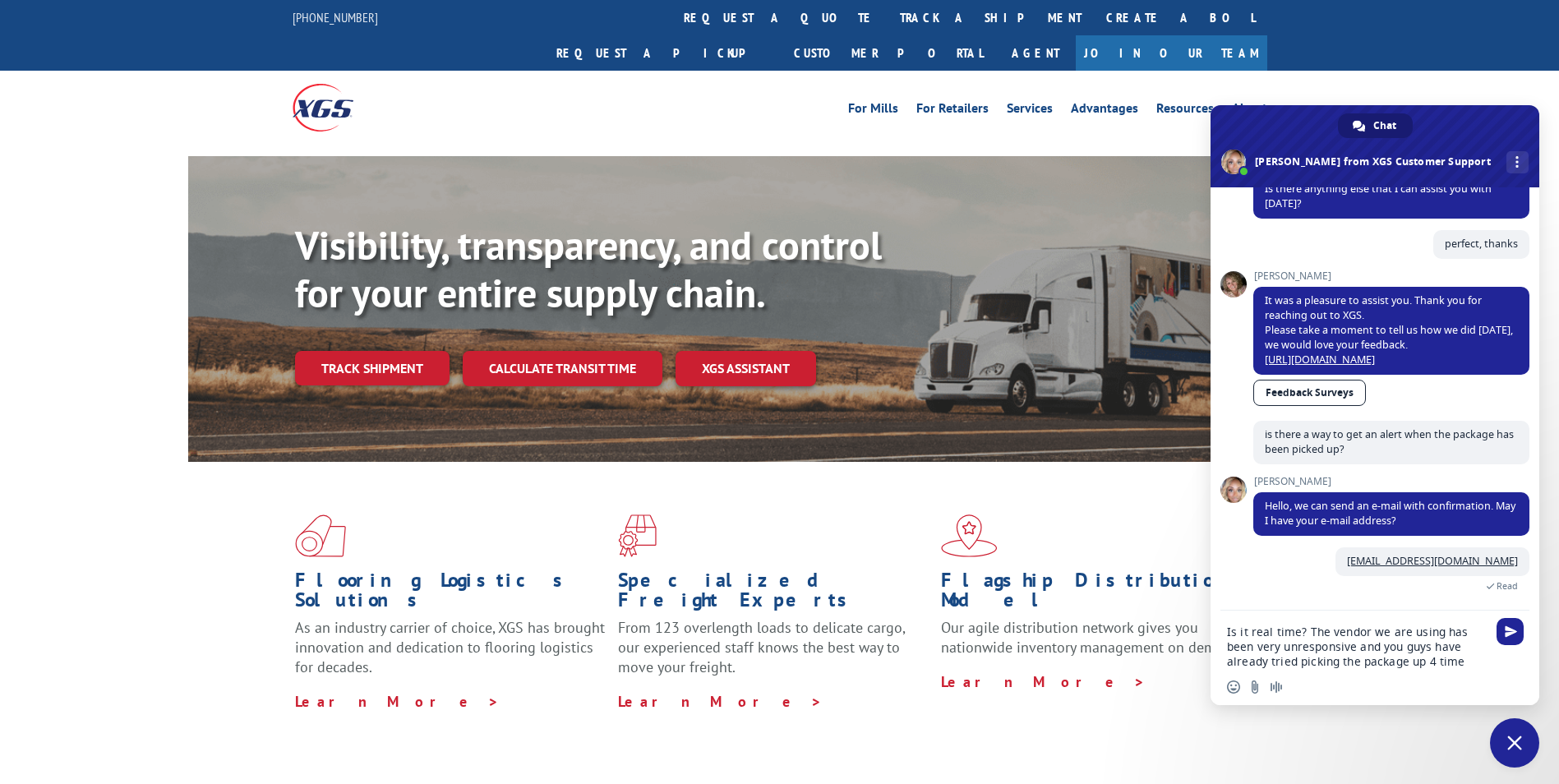
type textarea "Is it real time? The vendor we are using has been very unresponsive and you guy…"
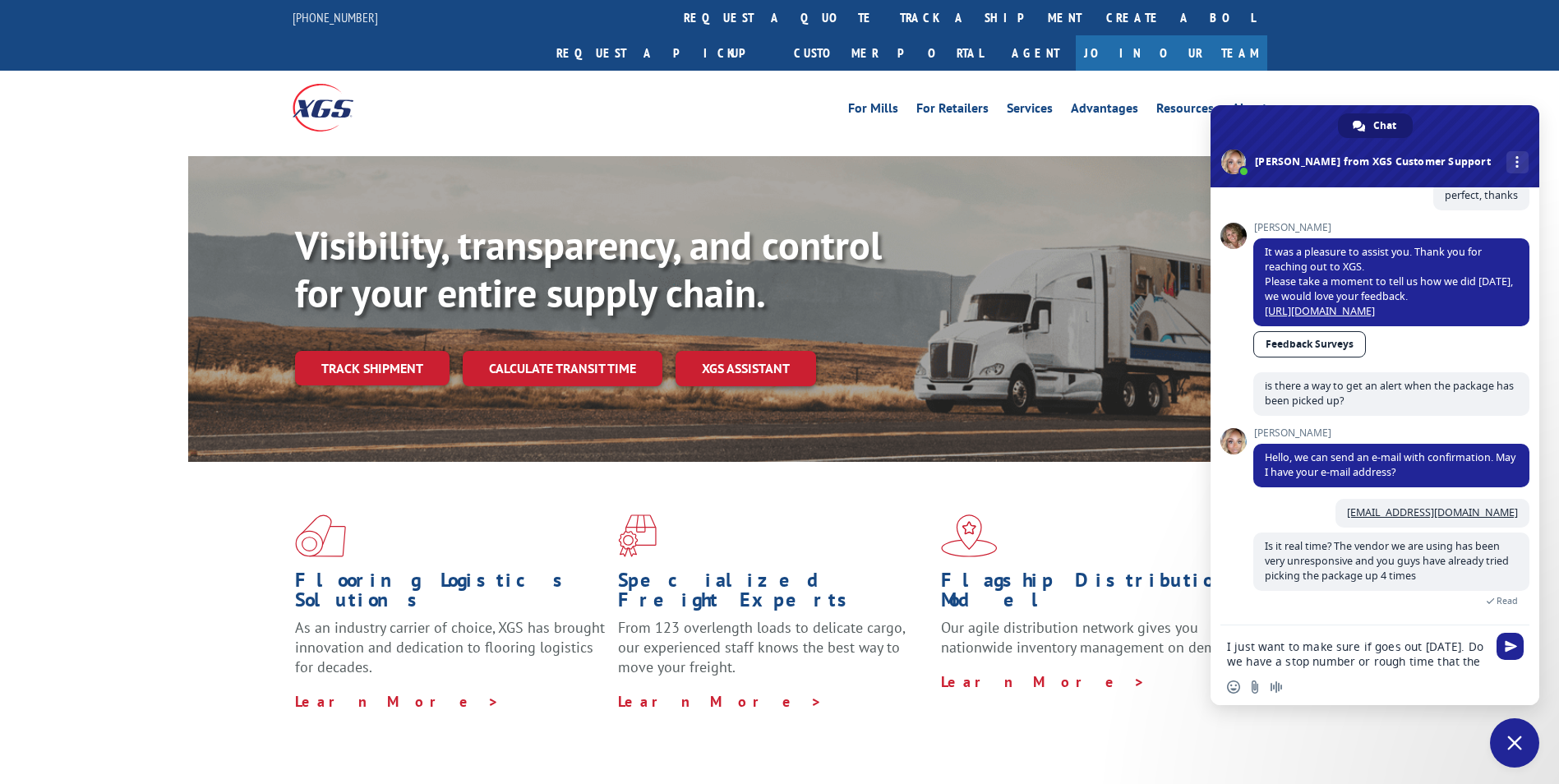
scroll to position [957, 0]
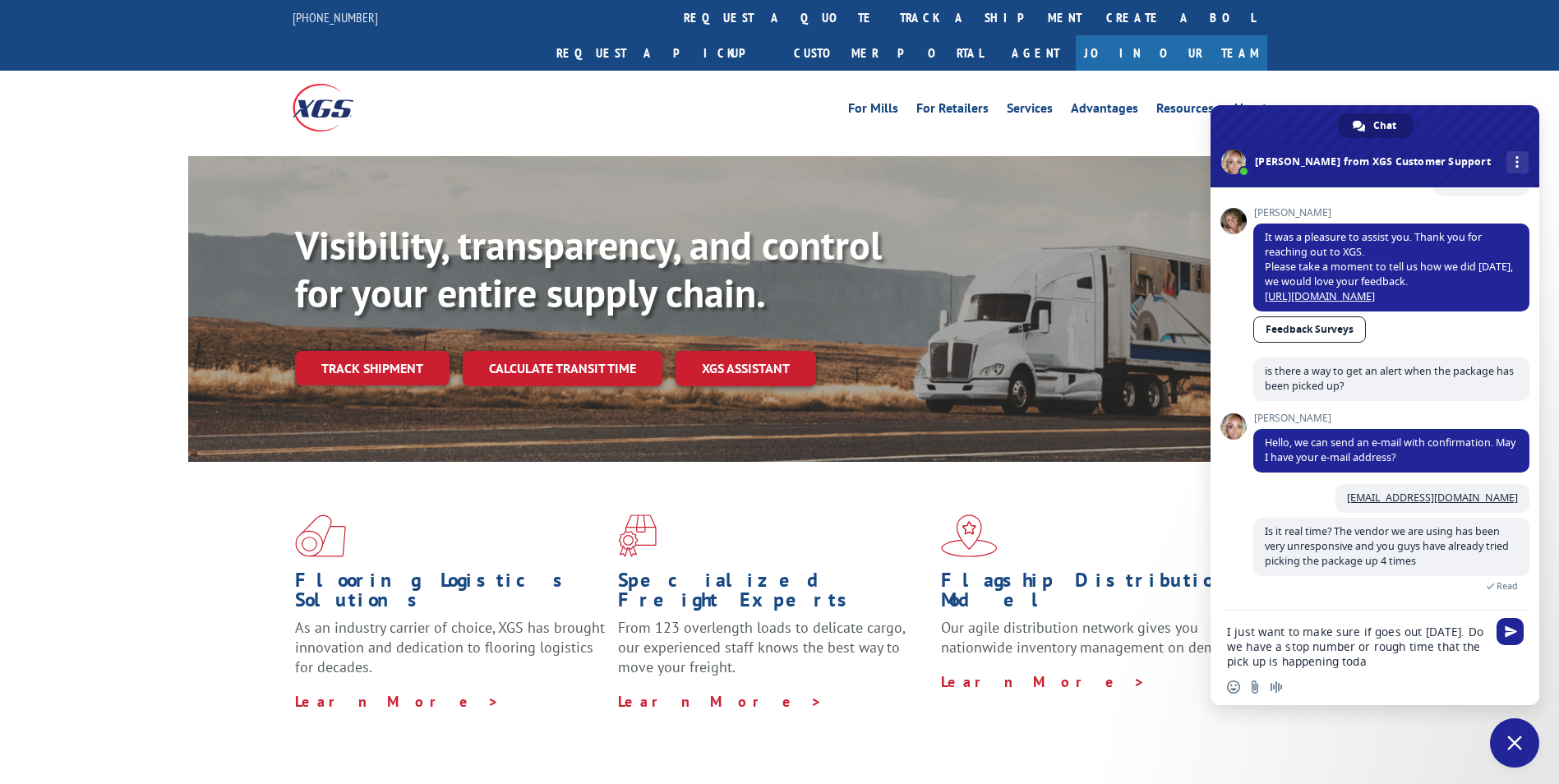
type textarea "I just want to make sure if goes out [DATE]. Do we have a stop number or rough …"
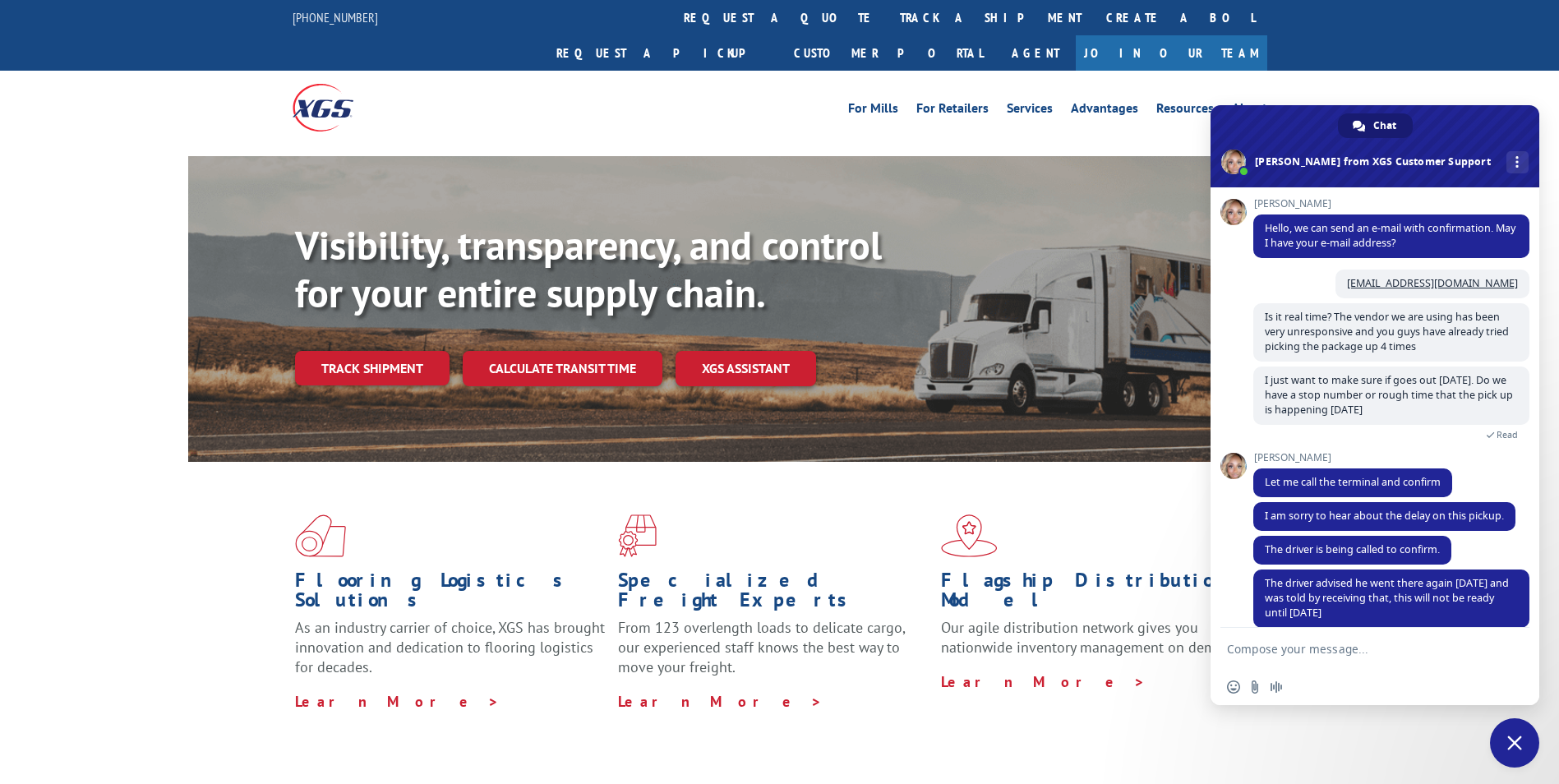
scroll to position [1191, 0]
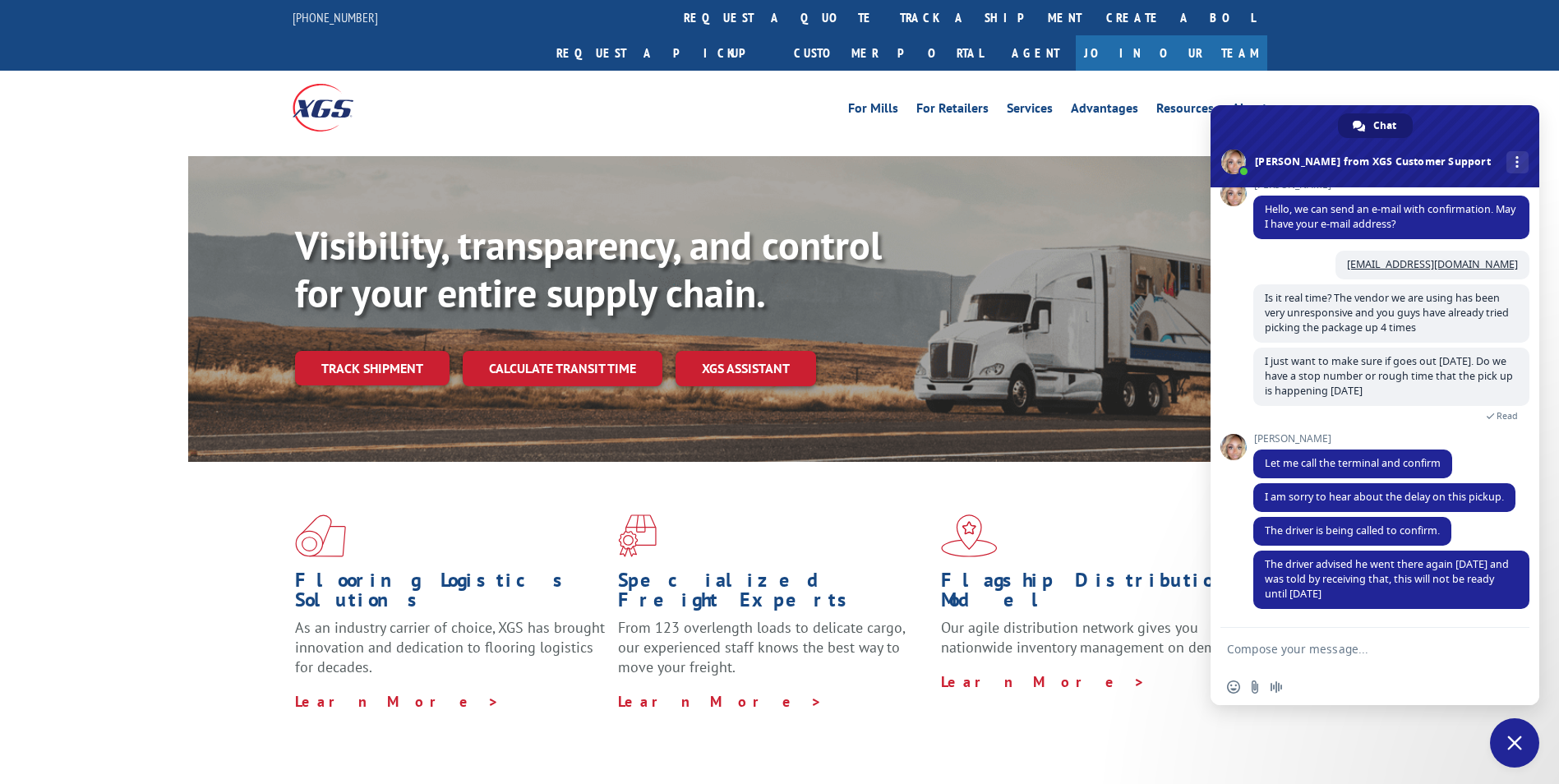
drag, startPoint x: 1524, startPoint y: 590, endPoint x: 1103, endPoint y: 653, distance: 425.7
click at [1103, 653] on div "Flagship Distribution Model Our agile distribution network gives you nationwide…" at bounding box center [1102, 612] width 323 height 196
